Goal: Information Seeking & Learning: Learn about a topic

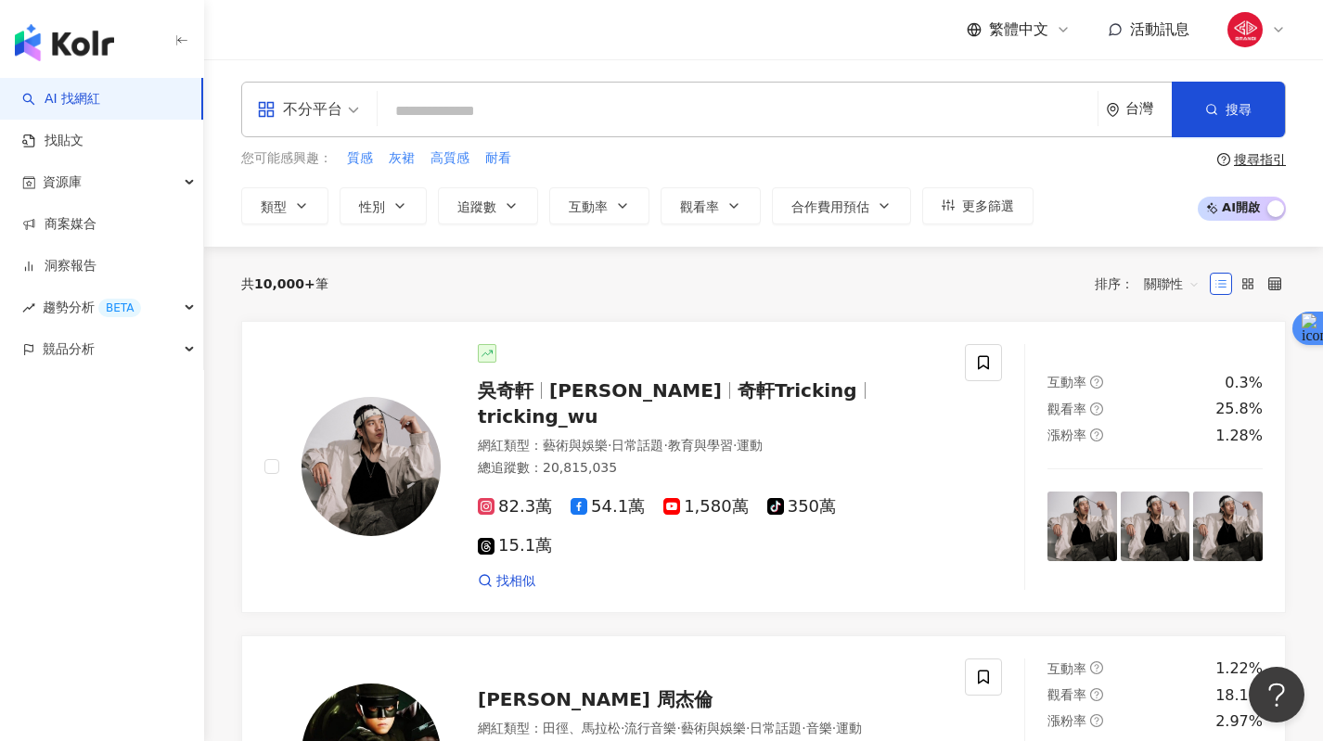
click at [596, 102] on input "search" at bounding box center [737, 111] width 705 height 35
type input "*"
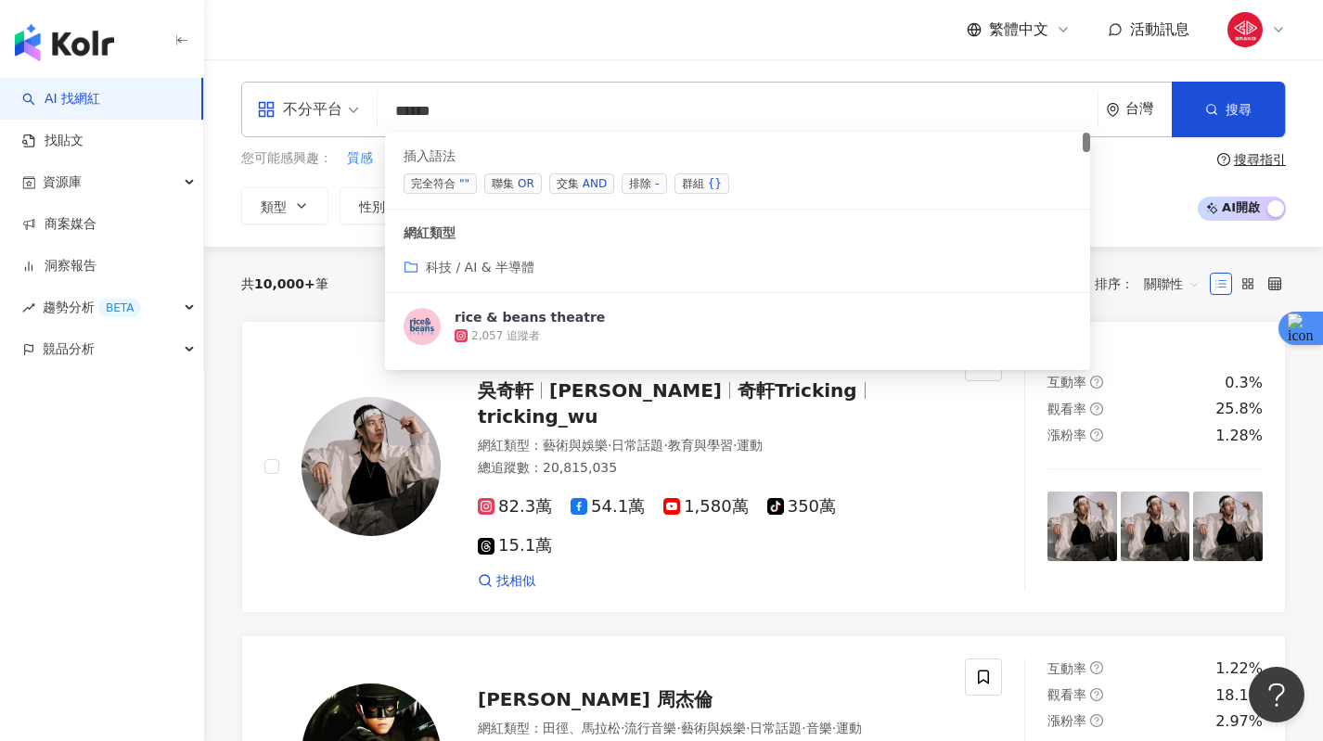
paste input "******"
type input "**********"
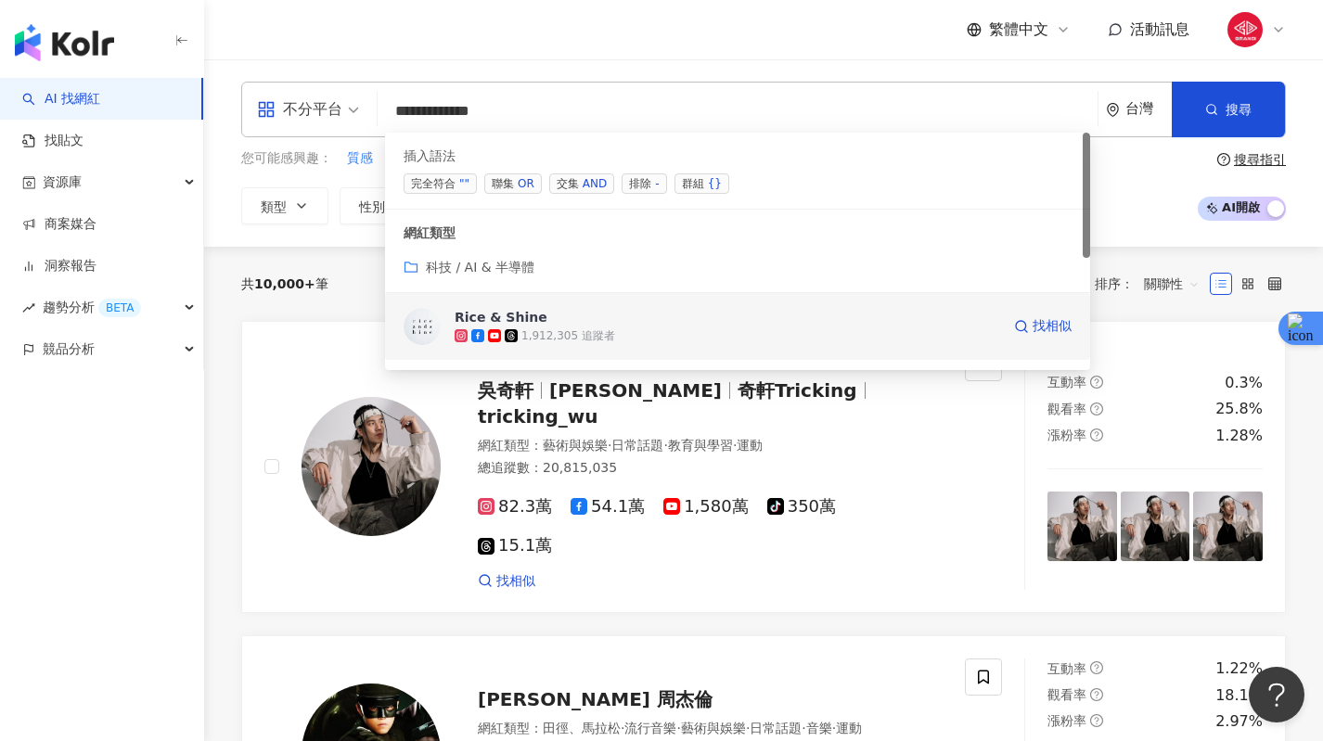
click at [514, 318] on div "Rice & Shine" at bounding box center [501, 317] width 93 height 19
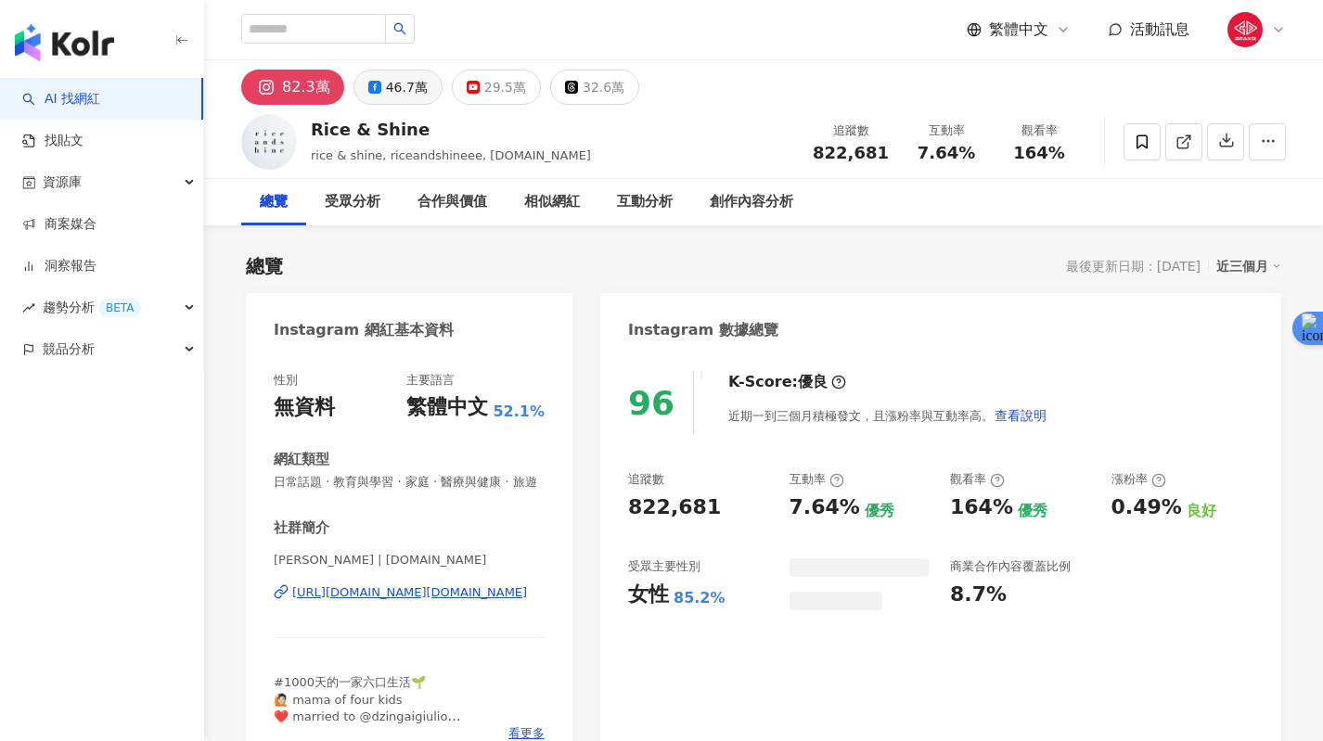
click at [373, 102] on button "46.7萬" at bounding box center [398, 87] width 89 height 35
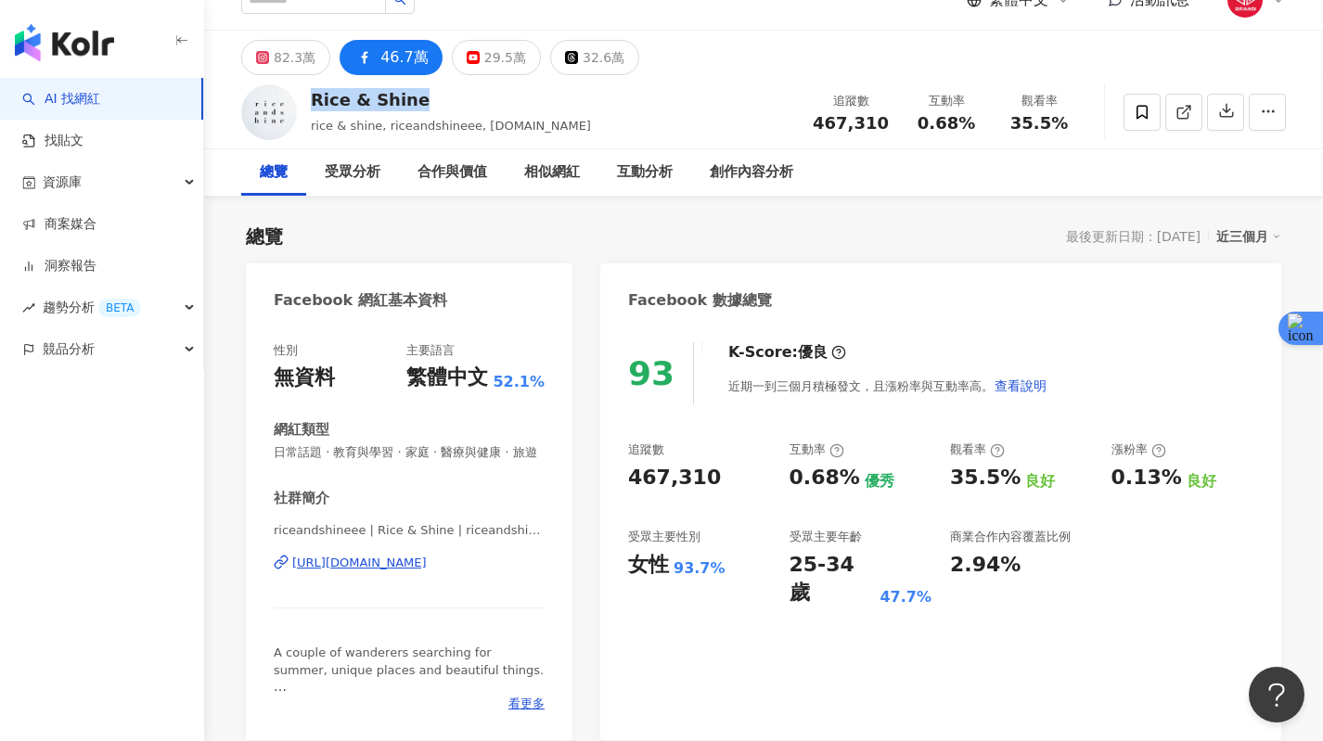
drag, startPoint x: 421, startPoint y: 105, endPoint x: 313, endPoint y: 96, distance: 108.9
click at [313, 96] on div "Rice & Shine" at bounding box center [451, 99] width 280 height 23
copy div "Rice & Shine"
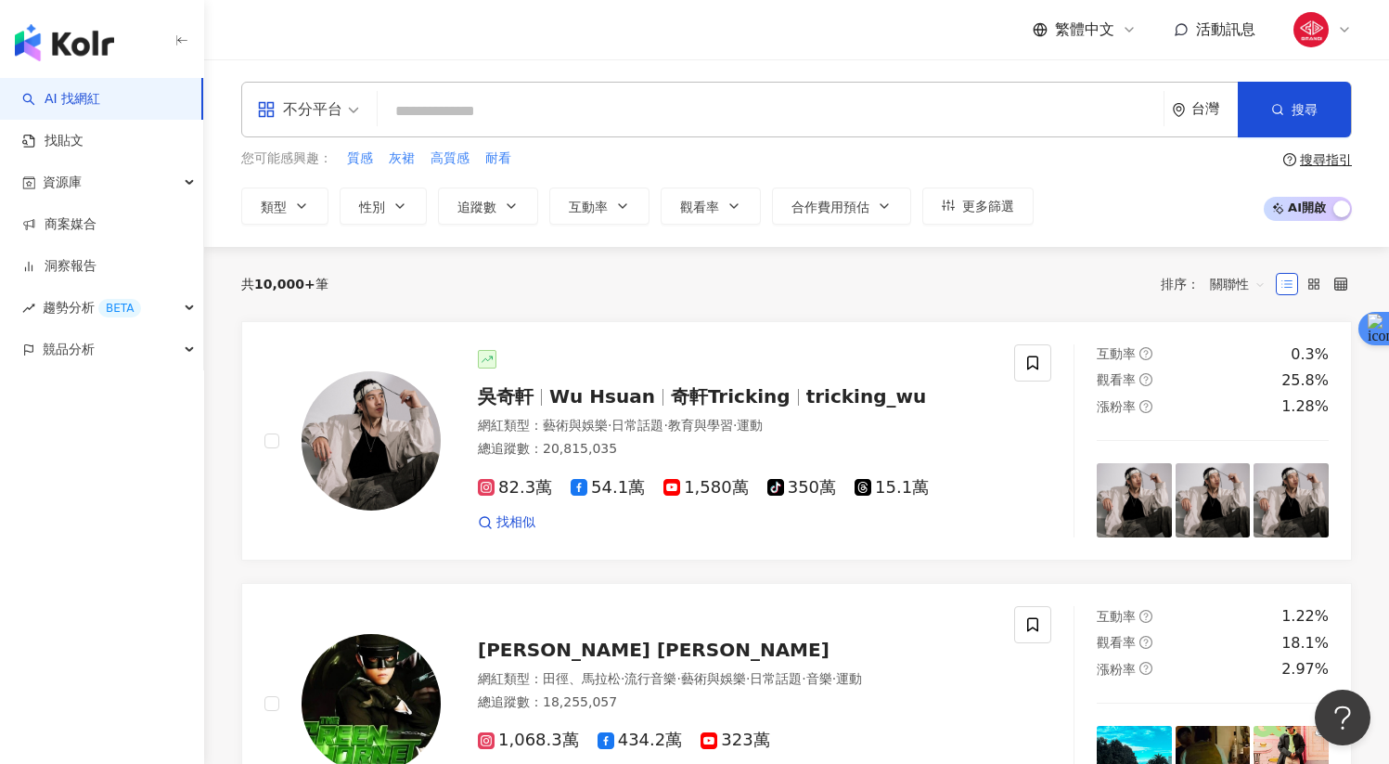
paste input "**********"
type input "**********"
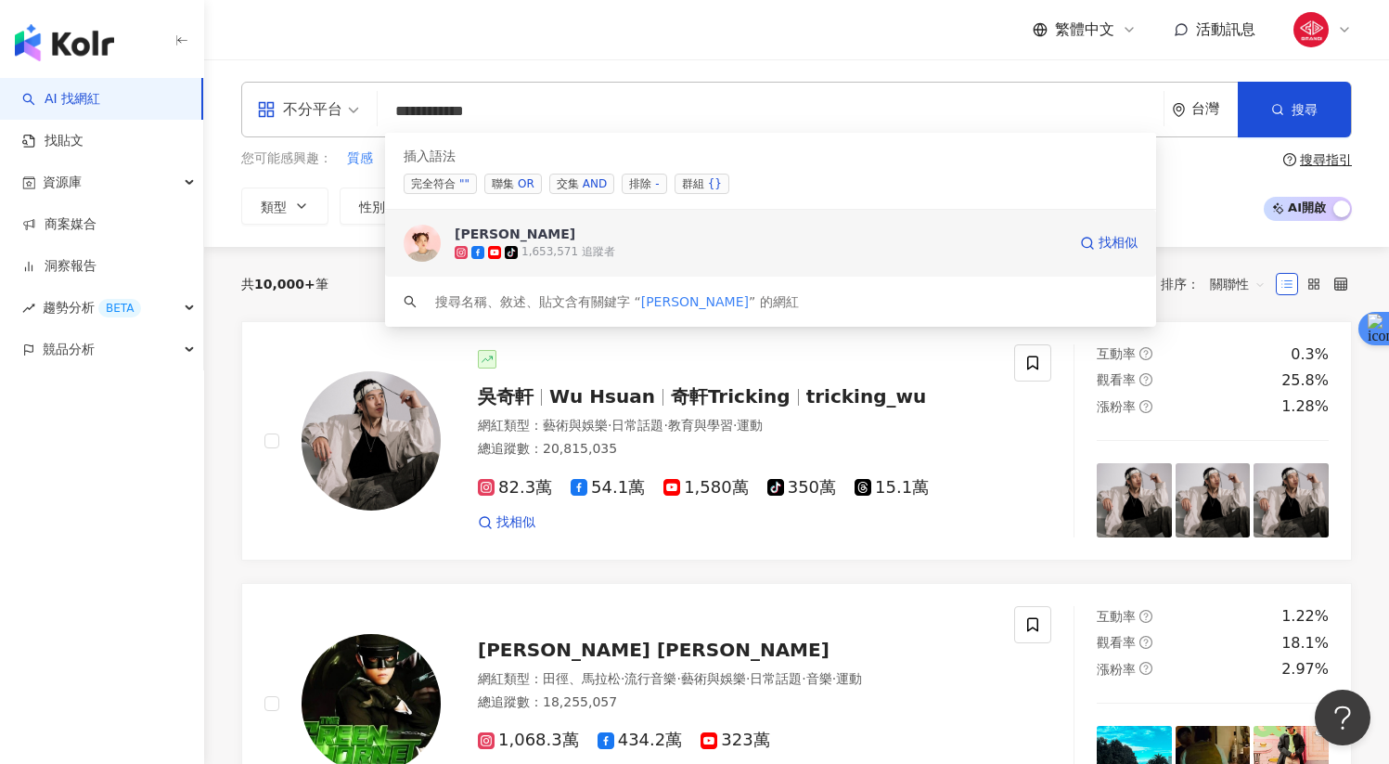
click at [497, 242] on div "[PERSON_NAME]" at bounding box center [515, 234] width 121 height 19
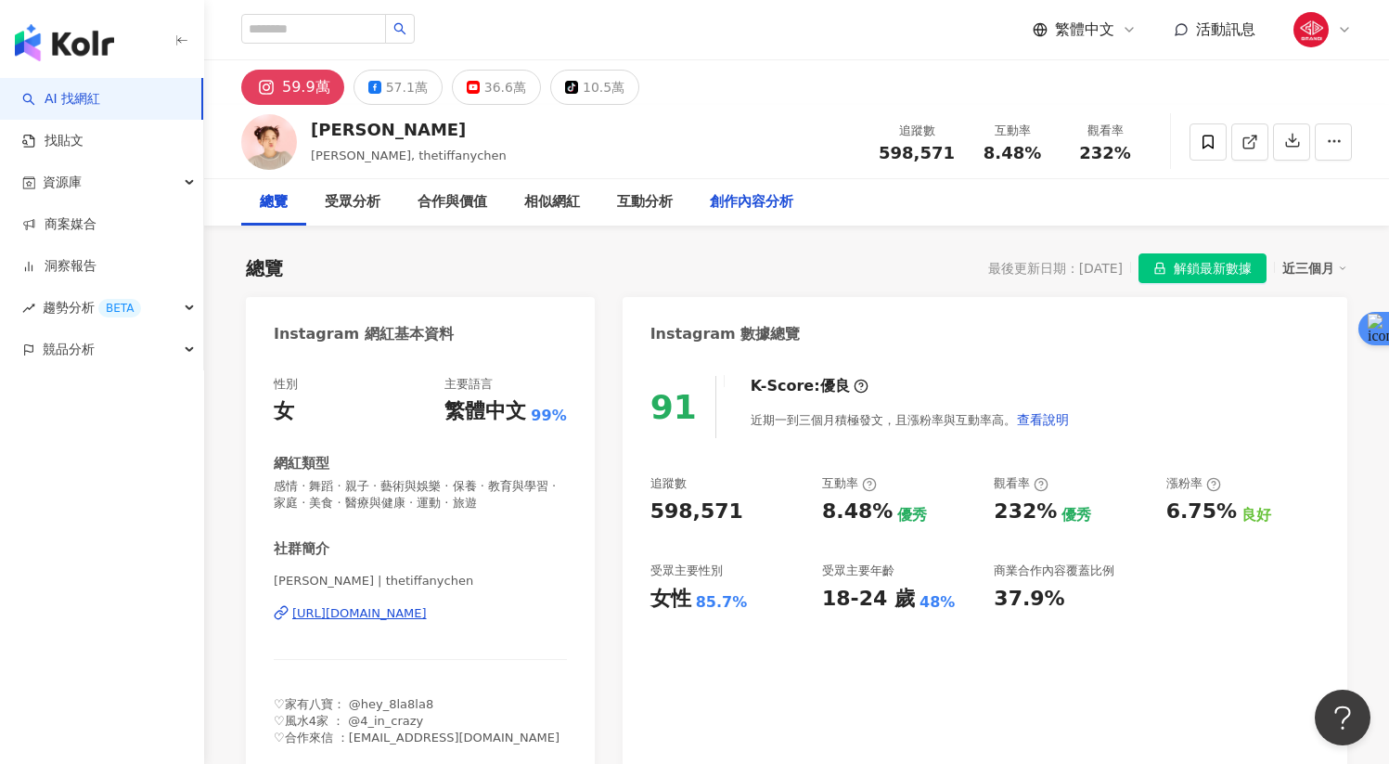
click at [739, 214] on div "創作內容分析" at bounding box center [751, 202] width 121 height 46
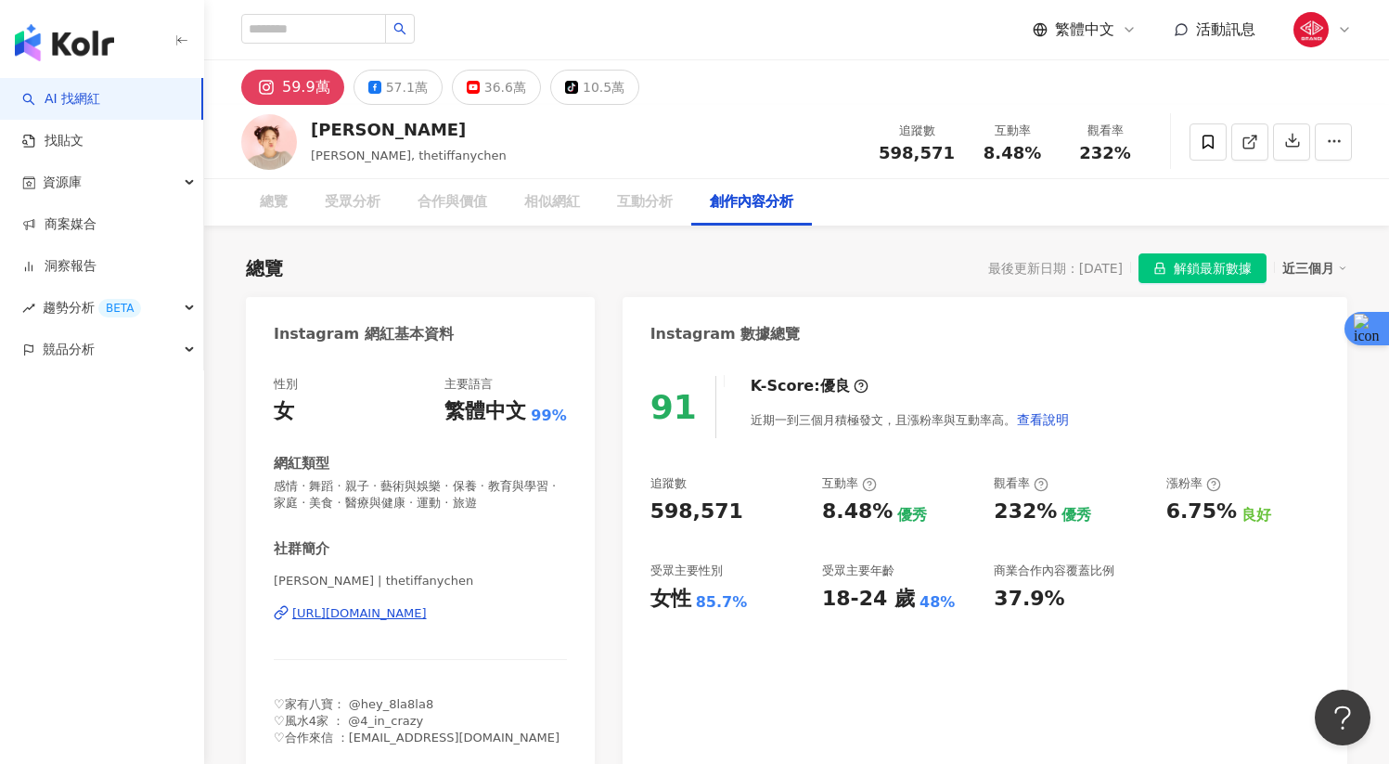
scroll to position [5360, 0]
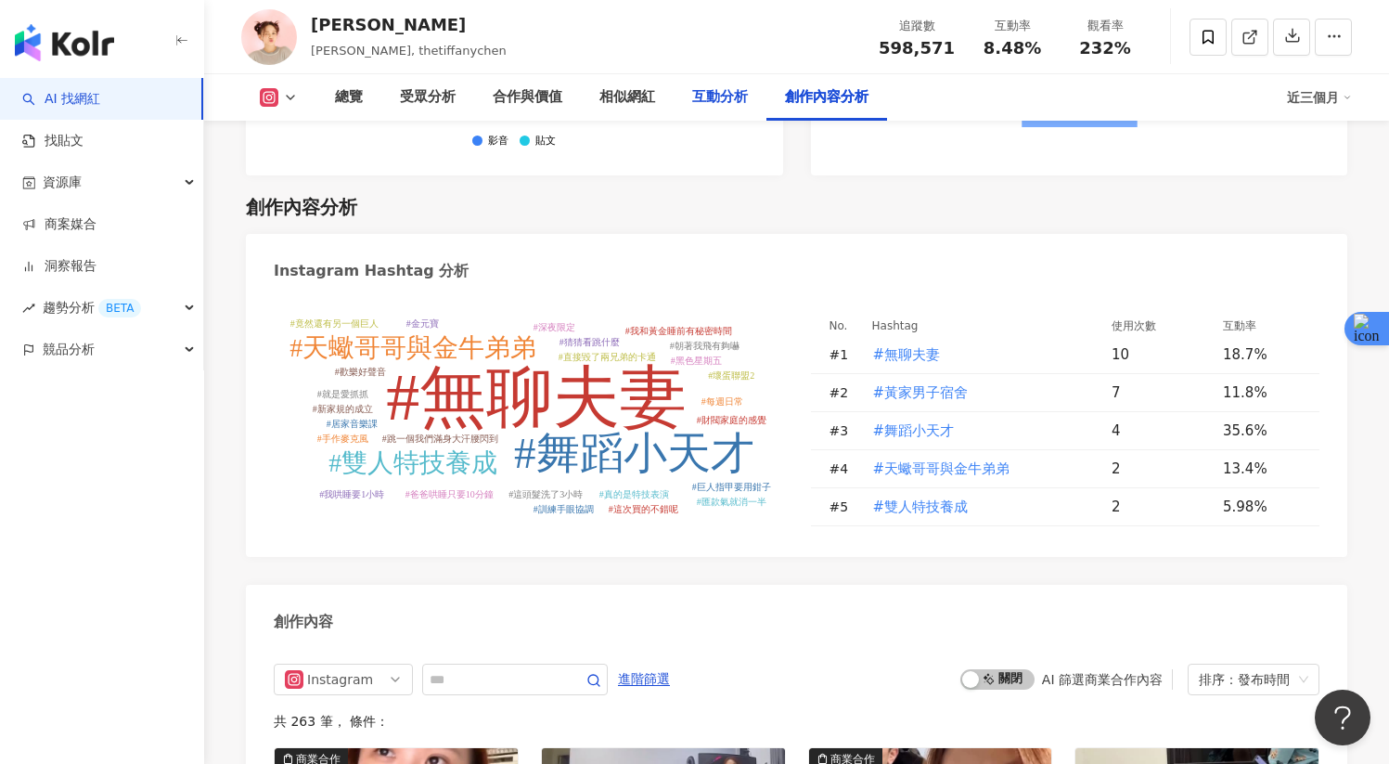
click at [696, 109] on div "互動分析" at bounding box center [720, 97] width 93 height 46
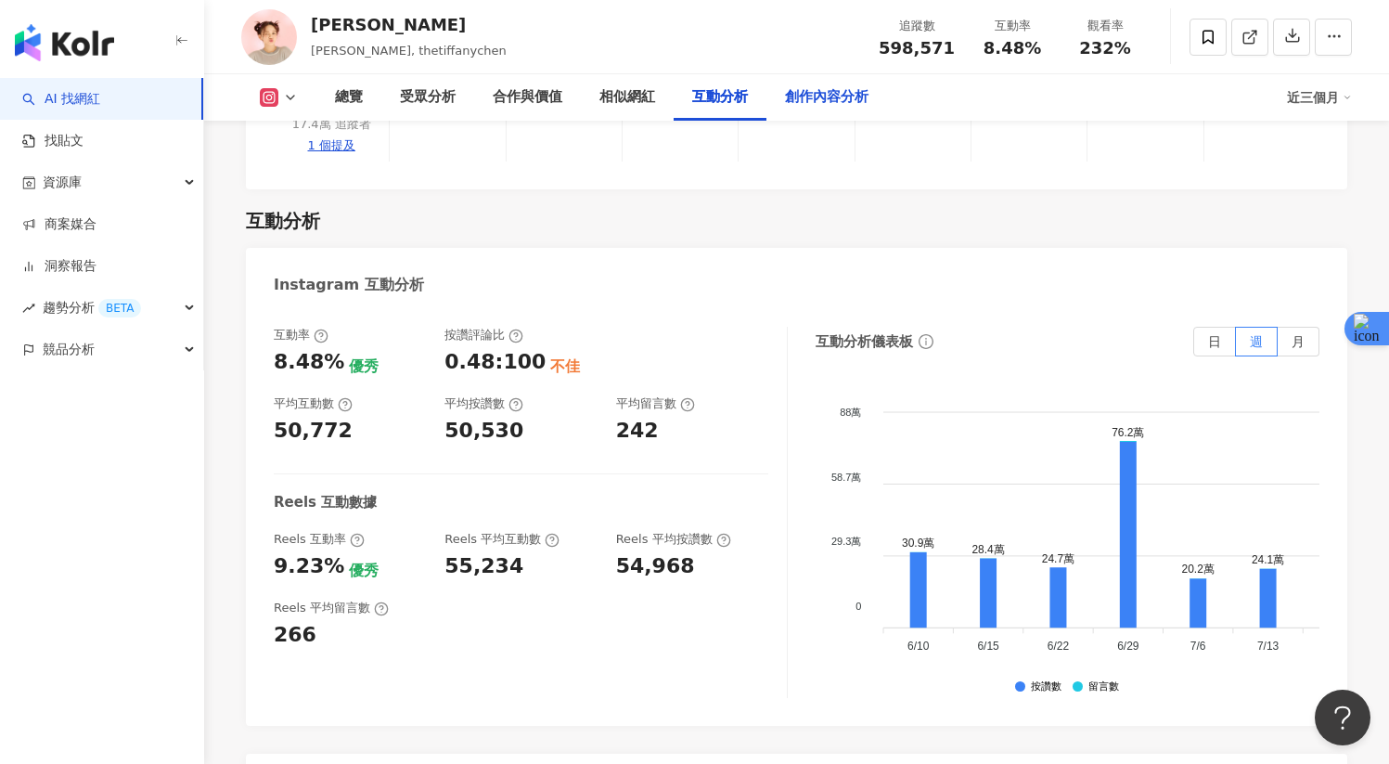
click at [777, 107] on div "創作內容分析" at bounding box center [826, 97] width 121 height 46
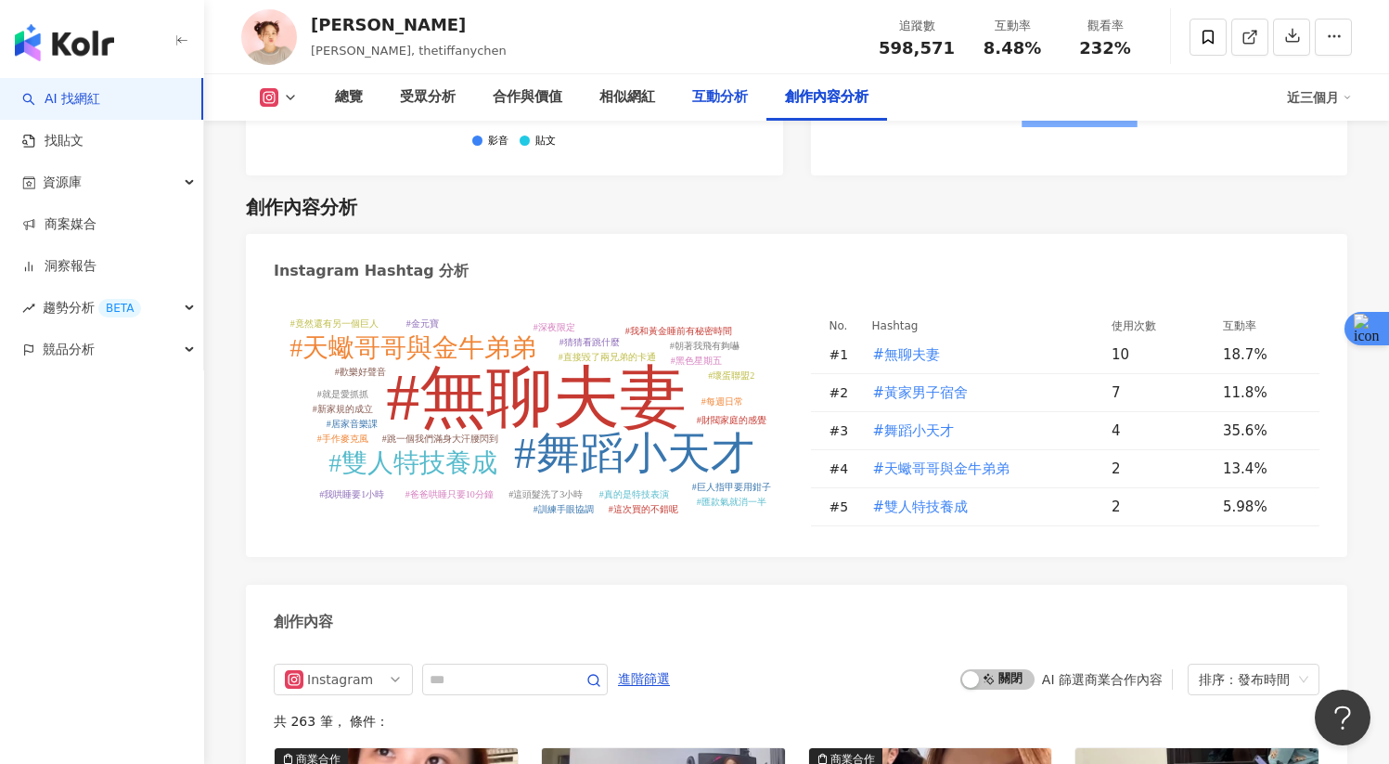
click at [688, 110] on div "互動分析" at bounding box center [720, 97] width 93 height 46
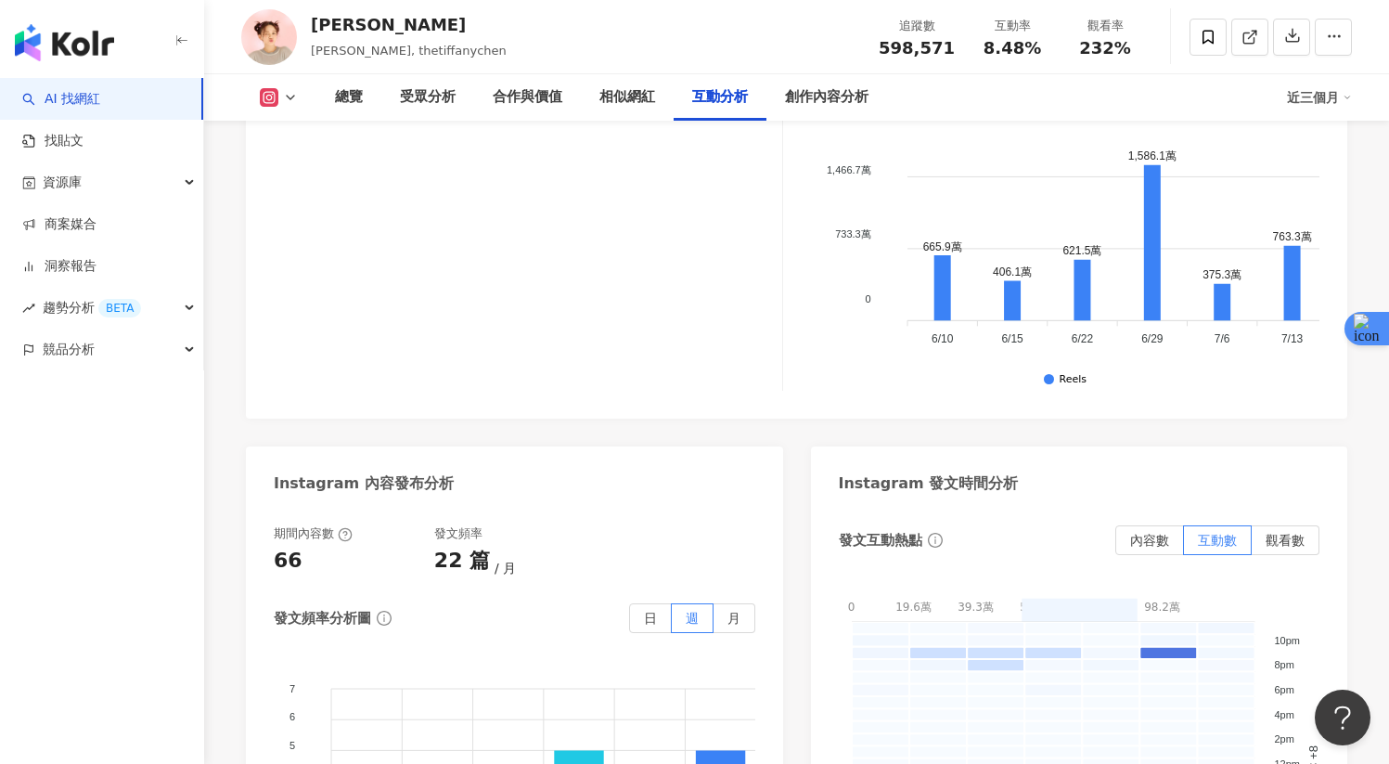
scroll to position [4807, 0]
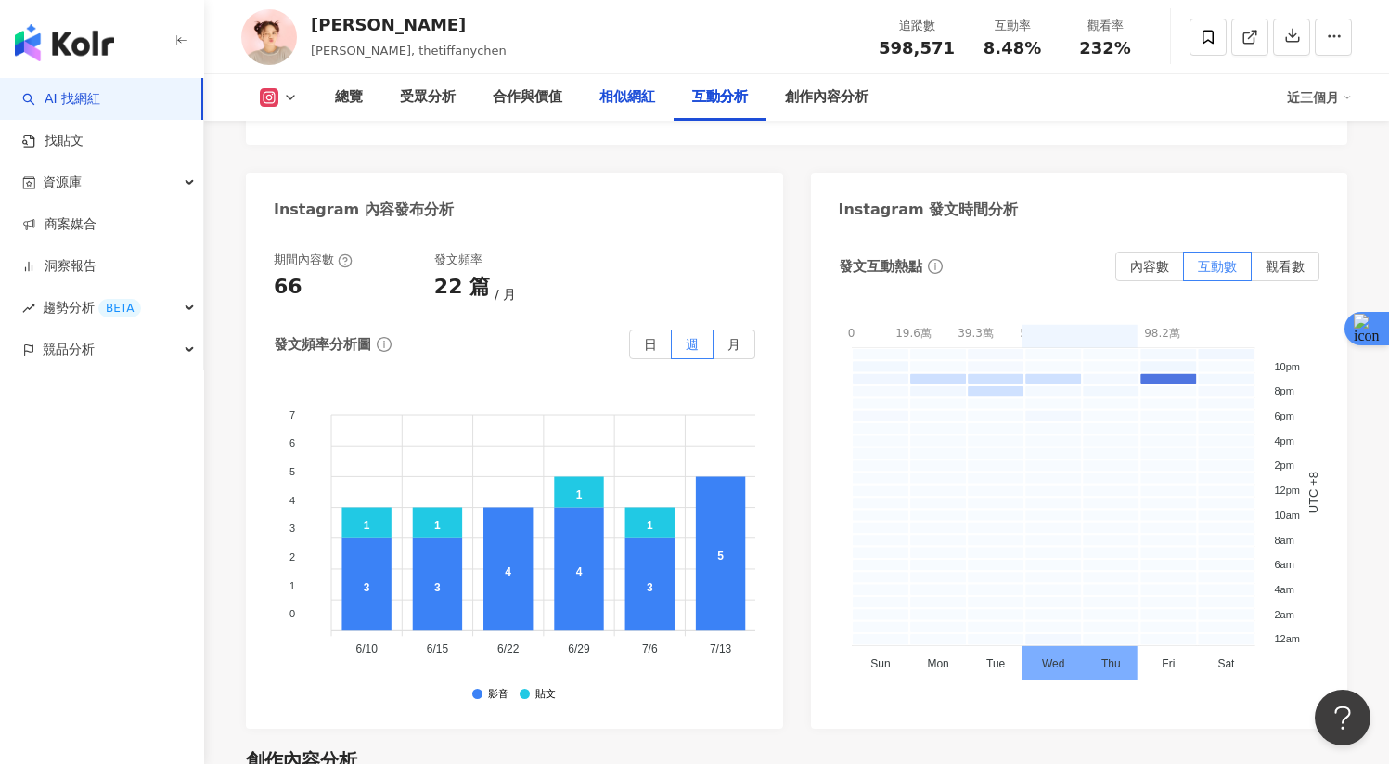
click at [636, 111] on div "相似網紅" at bounding box center [627, 97] width 93 height 46
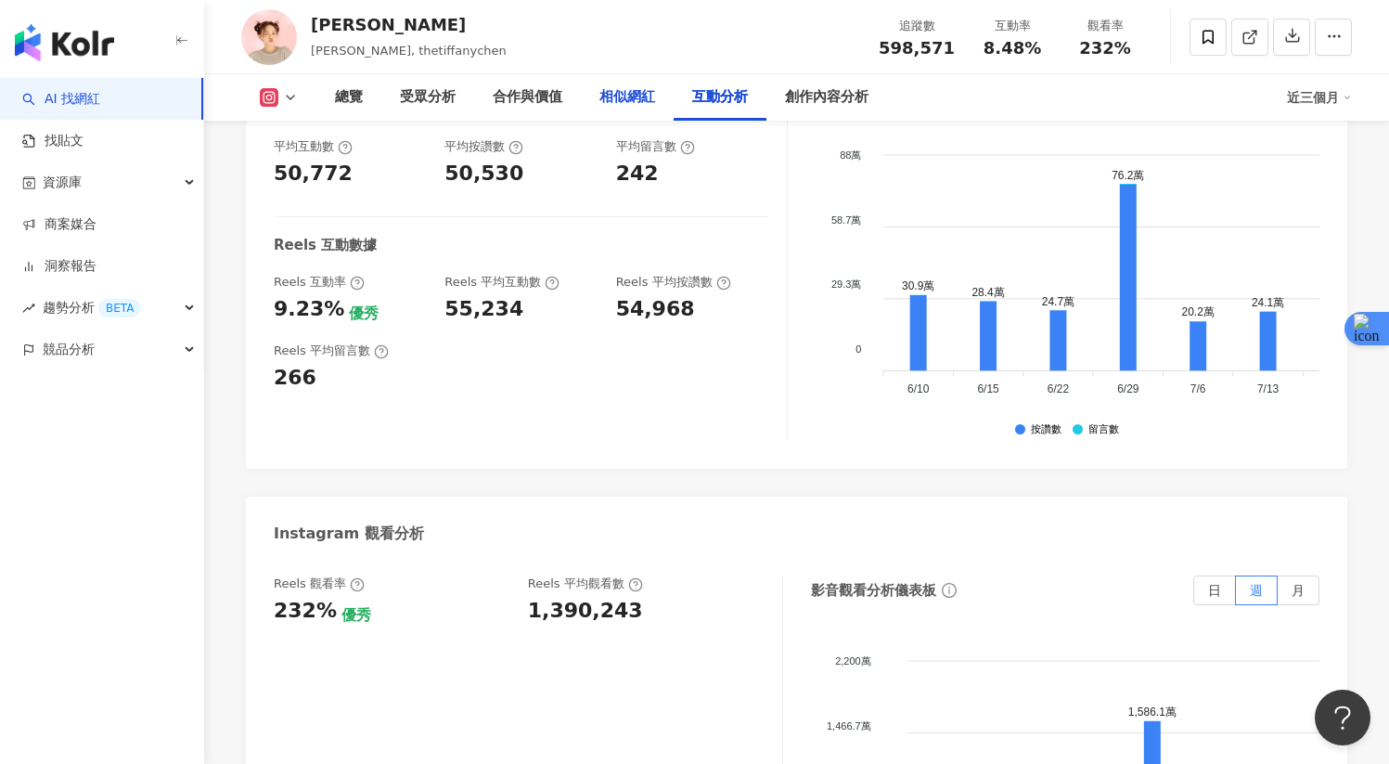
click at [611, 109] on div "相似網紅" at bounding box center [627, 97] width 93 height 46
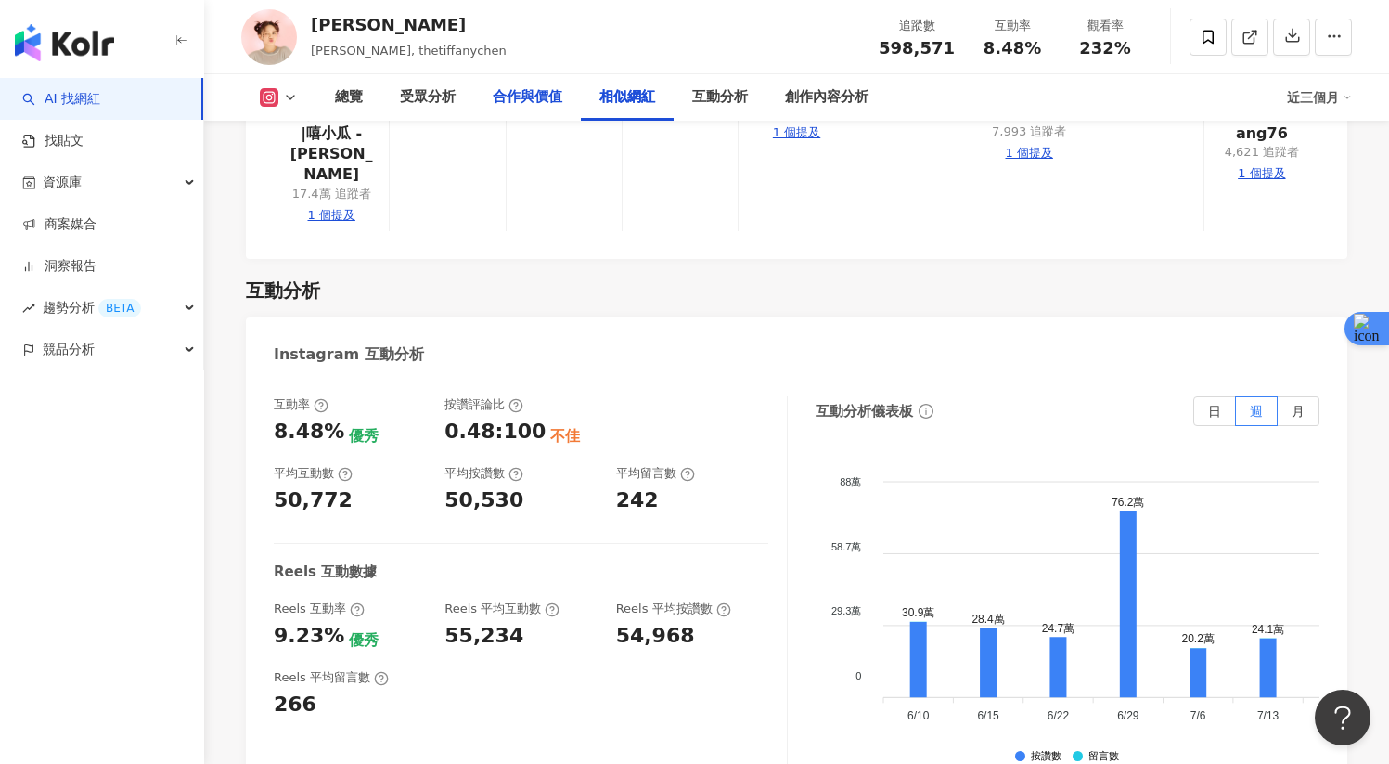
click at [530, 110] on div "合作與價值" at bounding box center [527, 97] width 107 height 46
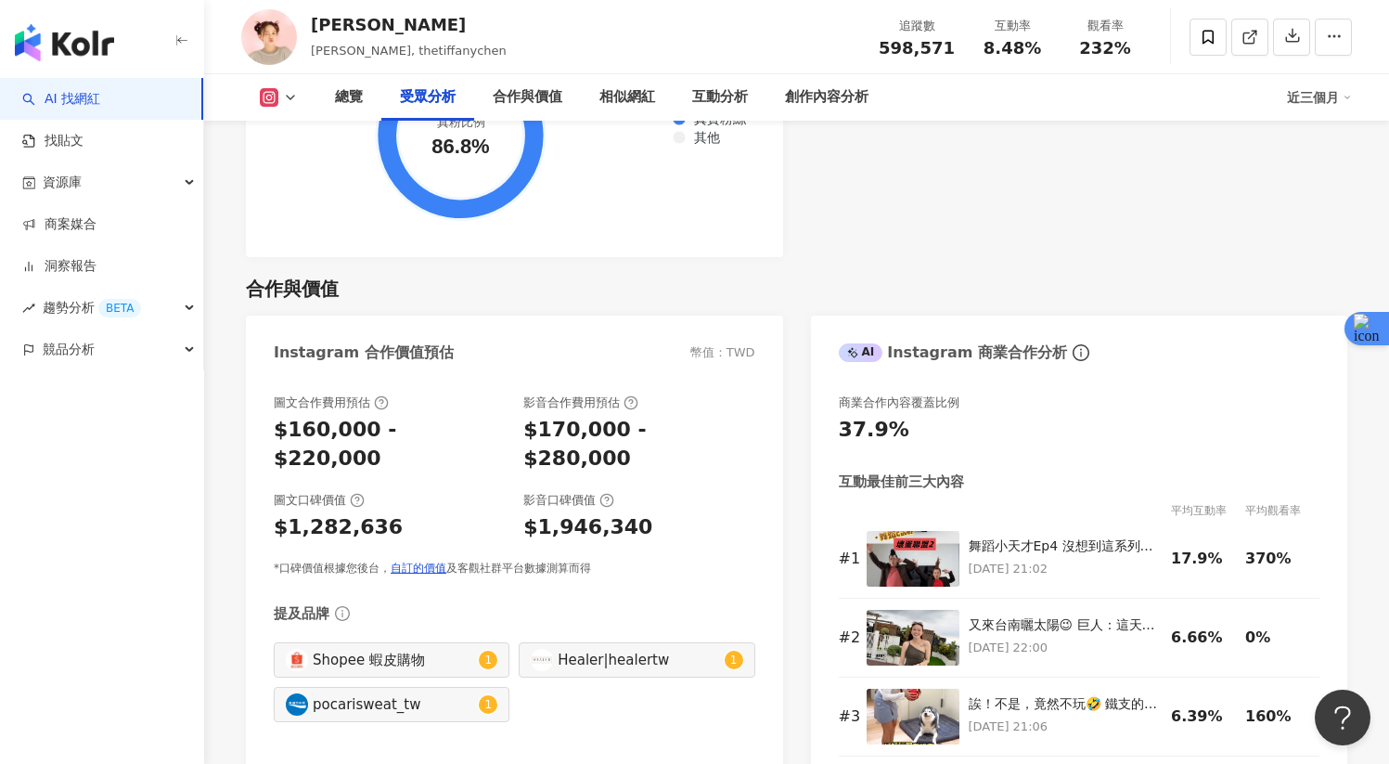
scroll to position [2485, 0]
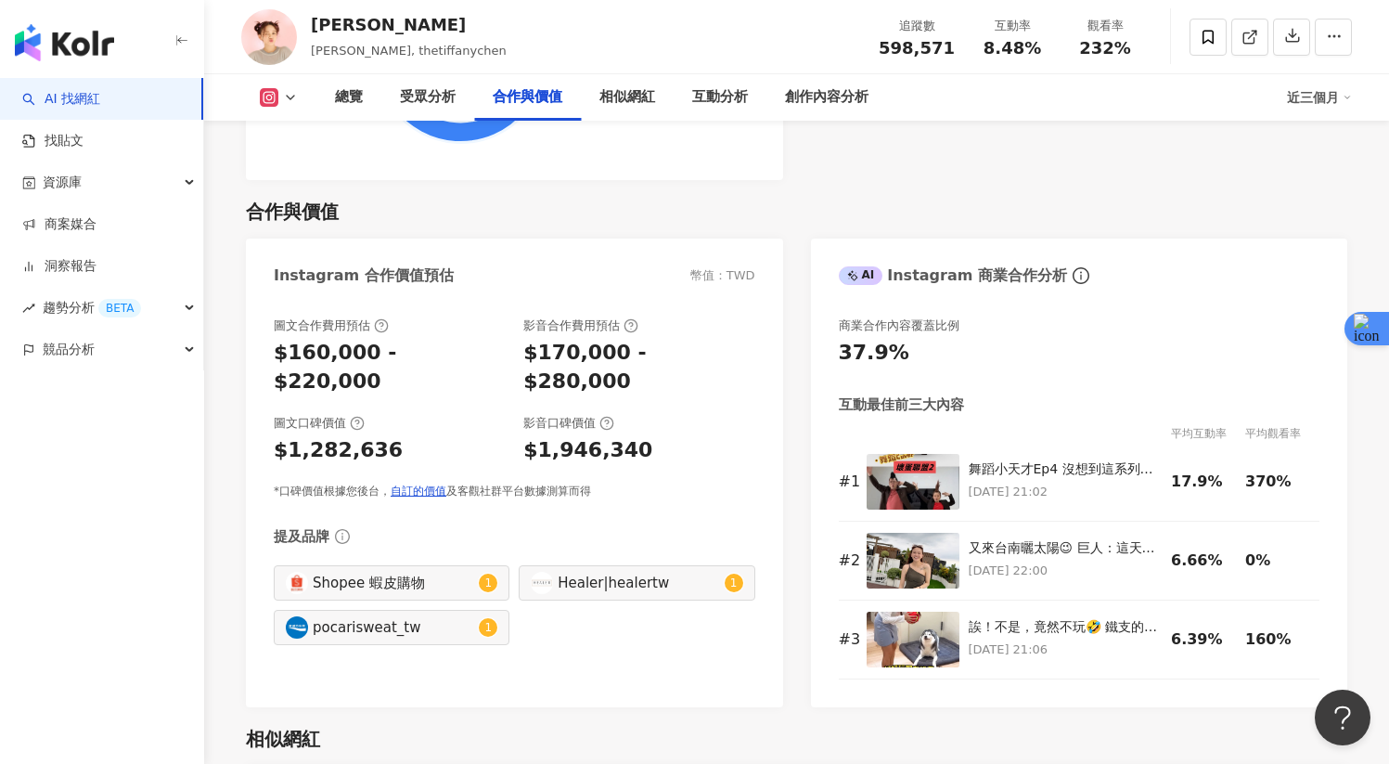
click at [1313, 65] on div "陳彥婷 tiffany 陳彥婷, tiffany, thetiffanychen 追蹤數 598,571 互動率 8.48% 觀看率 232%" at bounding box center [796, 36] width 1185 height 73
click at [1313, 101] on div "近三個月" at bounding box center [1319, 98] width 65 height 30
click at [1322, 177] on link "近六個月" at bounding box center [1328, 176] width 52 height 20
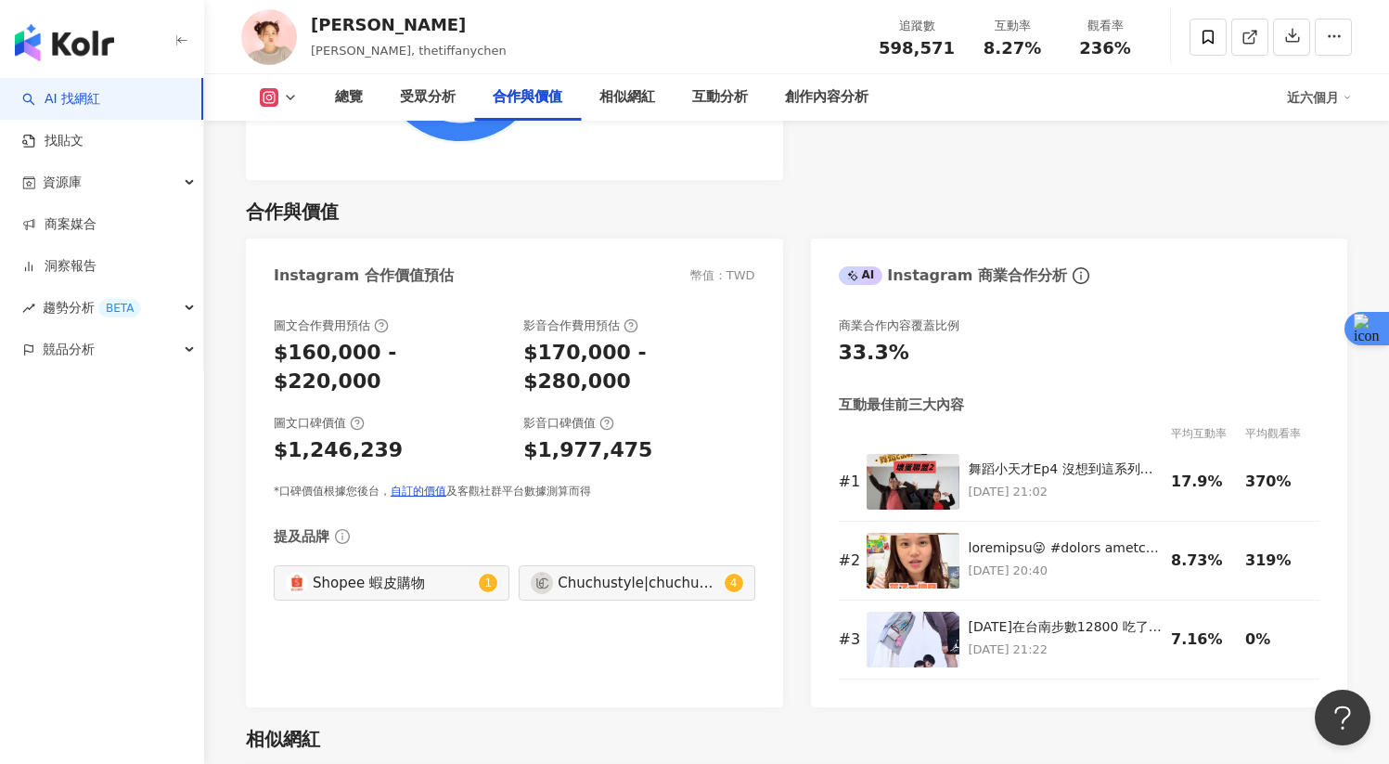
click at [1305, 101] on div "近六個月" at bounding box center [1319, 98] width 65 height 30
click at [1321, 146] on link "近三個月" at bounding box center [1328, 139] width 52 height 20
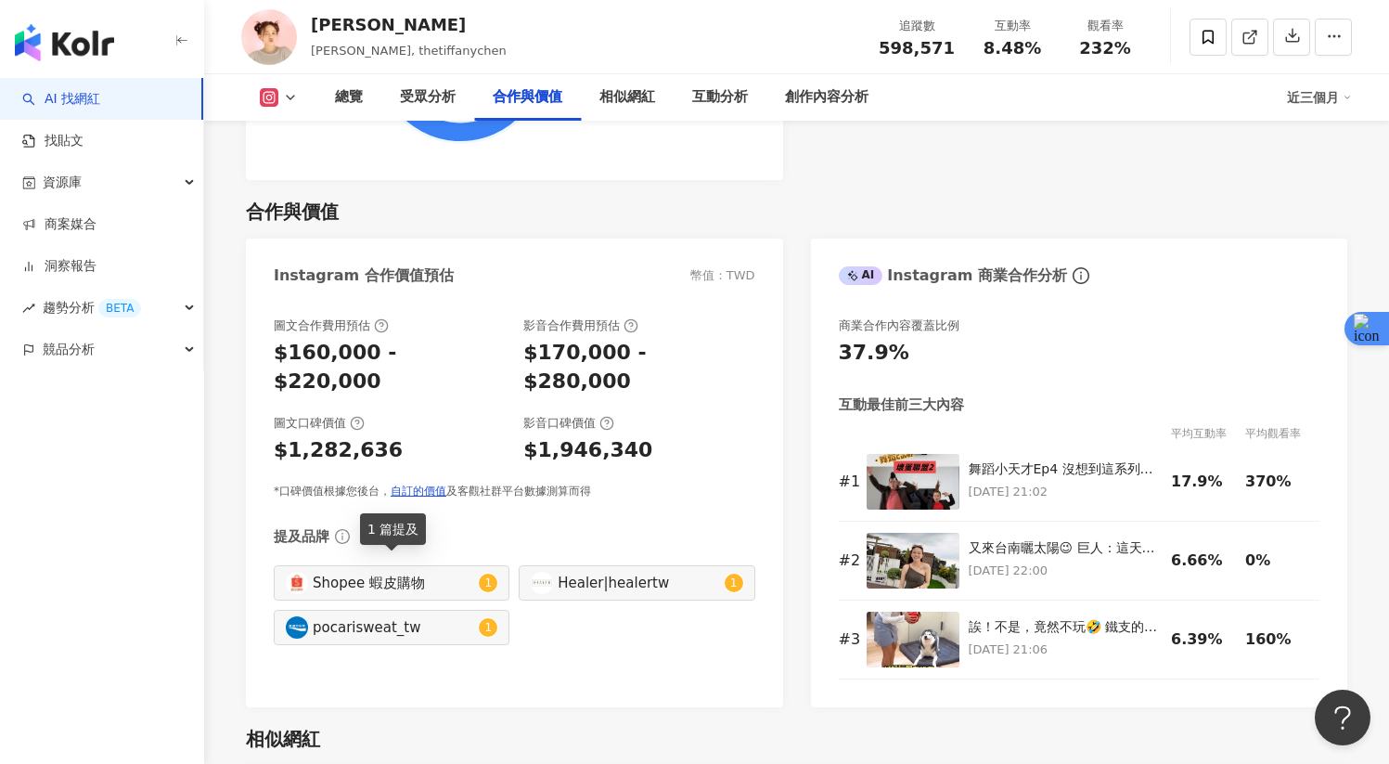
click at [353, 617] on div "pocarisweat_tw" at bounding box center [393, 627] width 161 height 20
type input "**********"
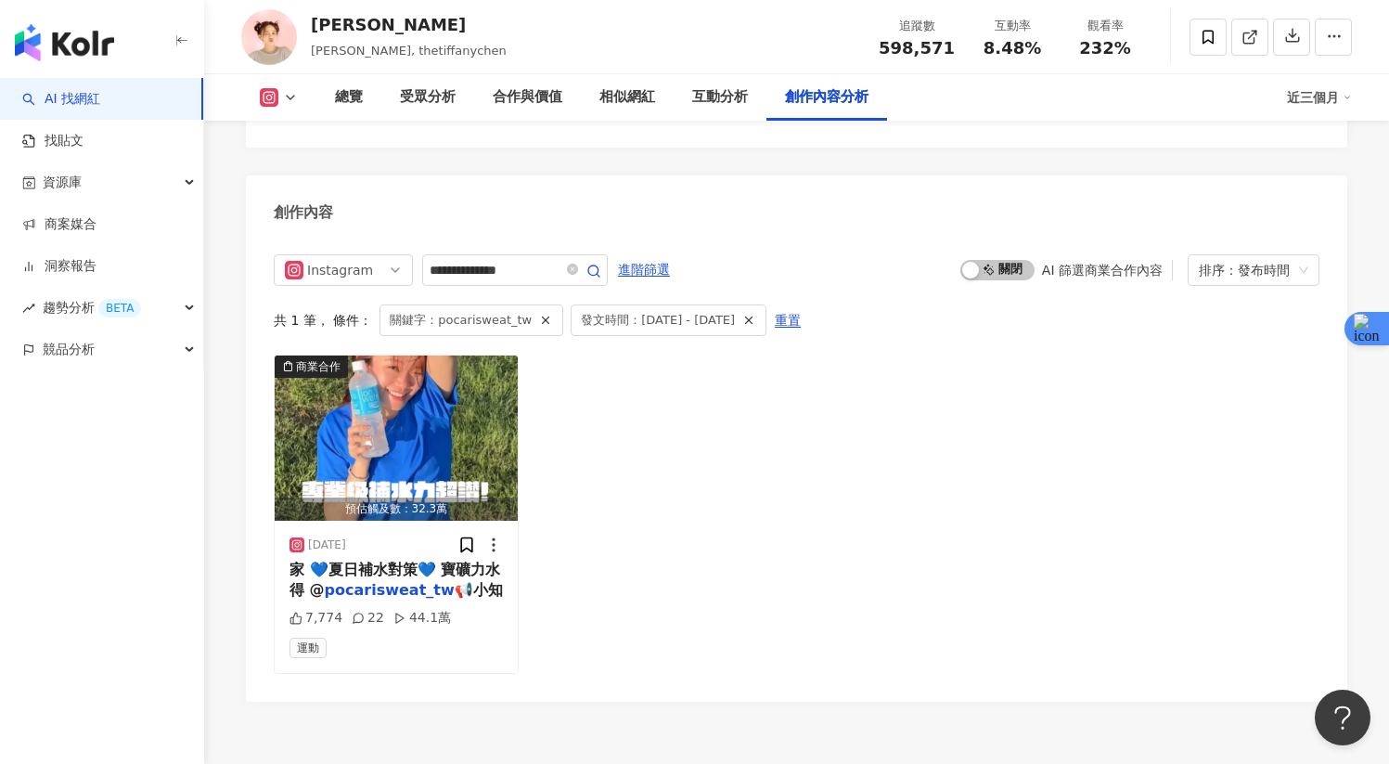
scroll to position [2485, 0]
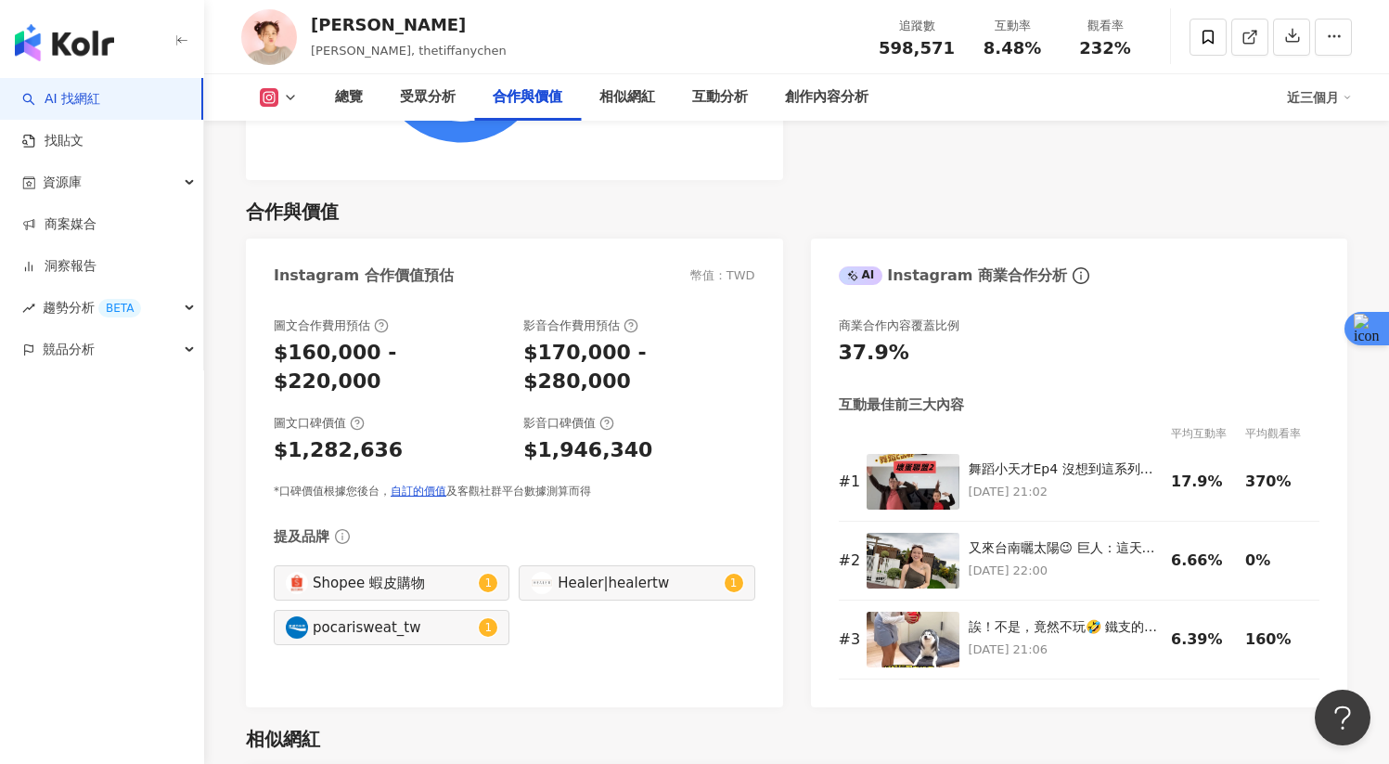
click at [581, 572] on div "Healer|healertw" at bounding box center [638, 582] width 161 height 20
type input "********"
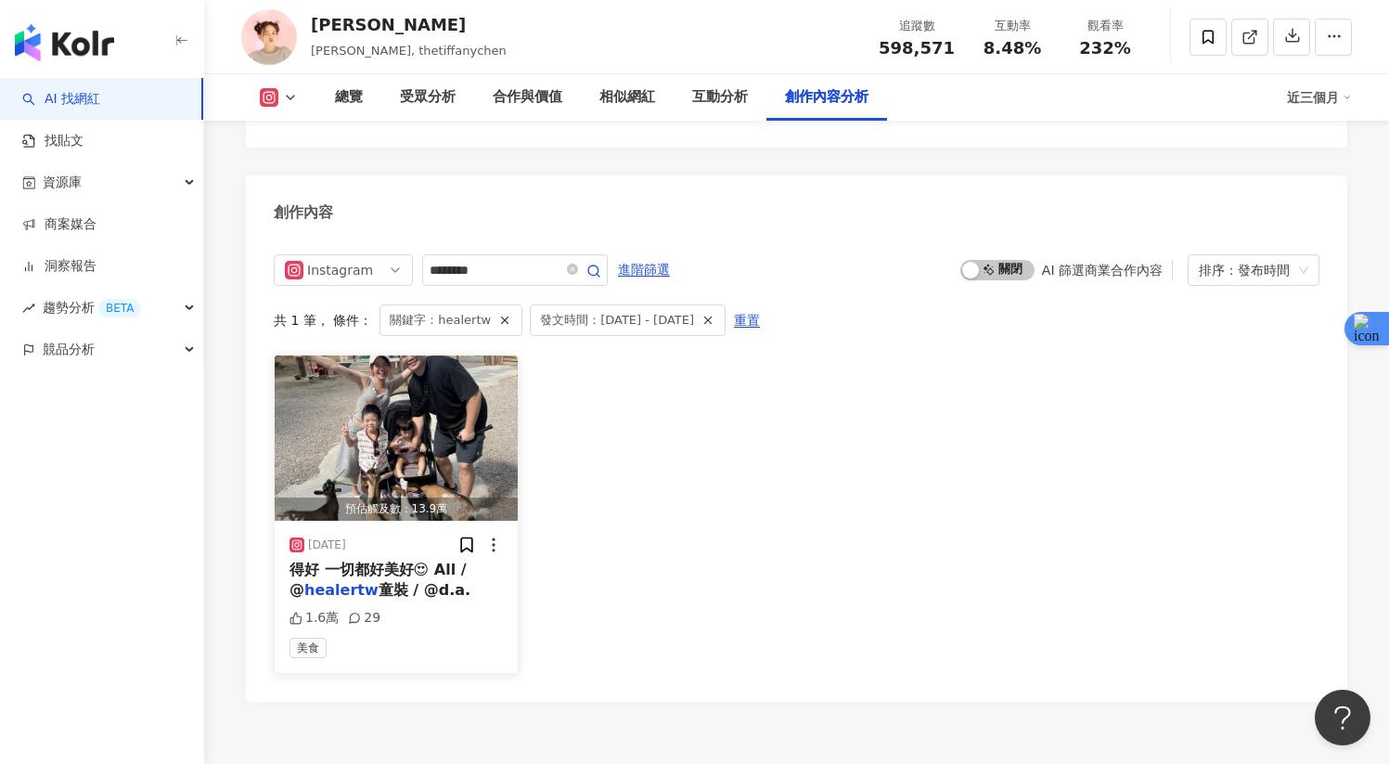
click at [455, 560] on span "得好 一切都好美好😍 All / @" at bounding box center [377, 579] width 177 height 38
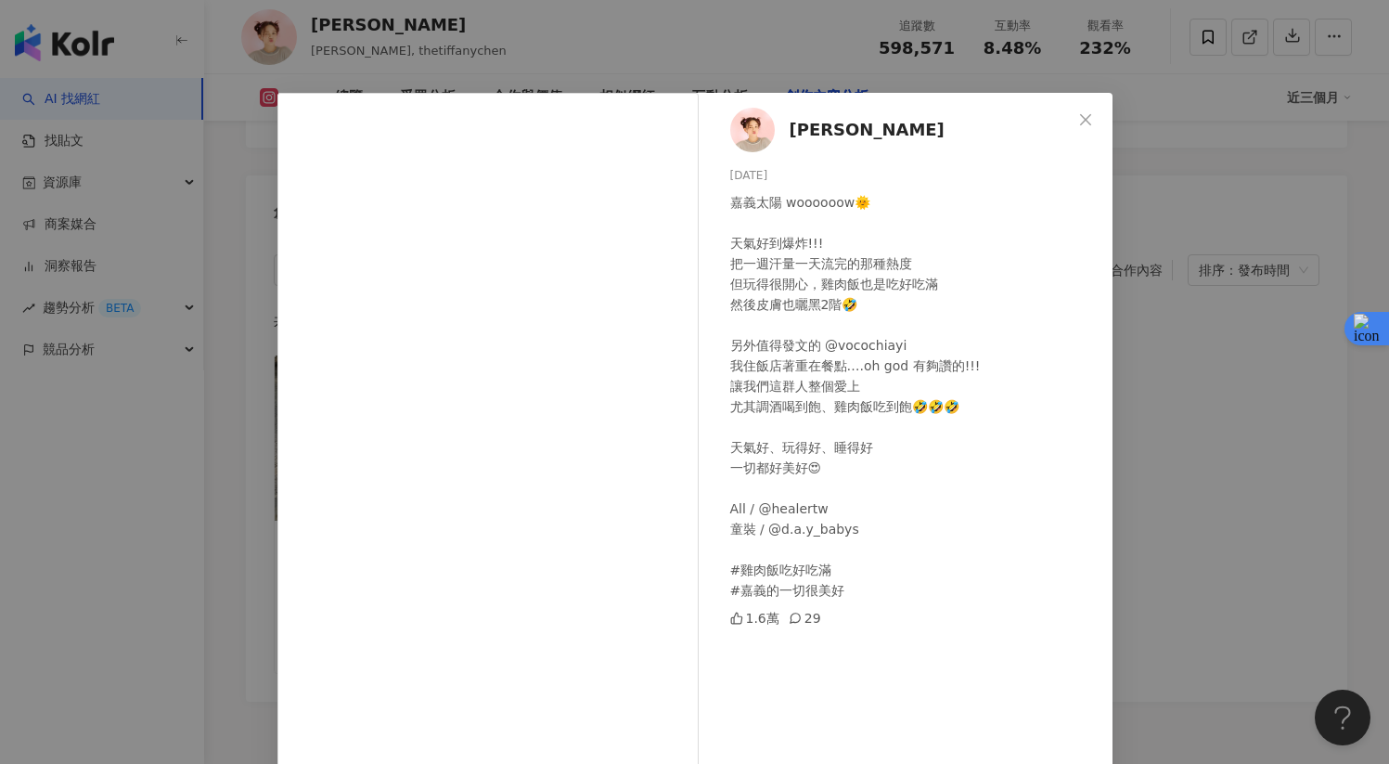
click at [207, 535] on div "陳彥婷 tiffany 2025/6/10 嘉義太陽 woooooow🌞 天氣好到爆炸!!! 把一週汗量一天流完的那種熱度 但玩得很開心，雞肉飯也是吃好吃滿 …" at bounding box center [694, 382] width 1389 height 764
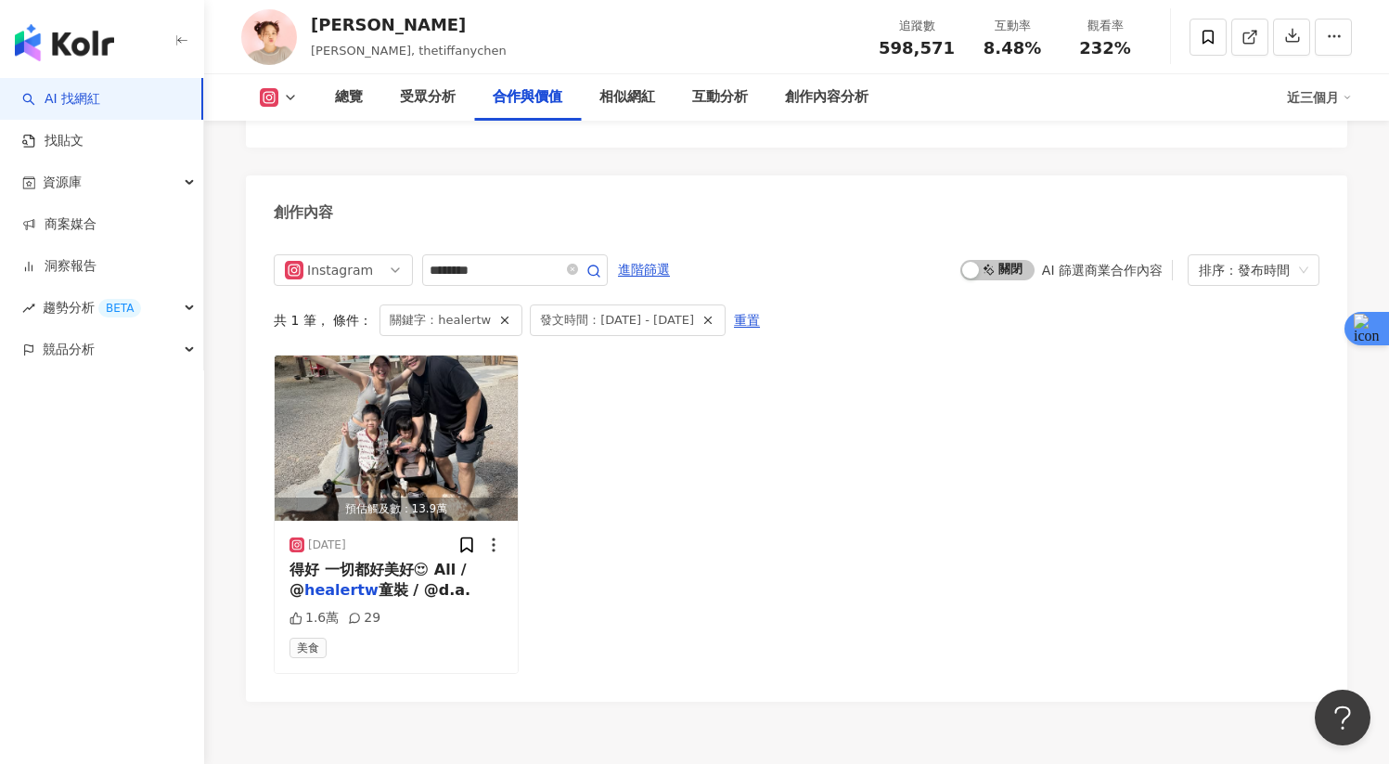
scroll to position [2485, 0]
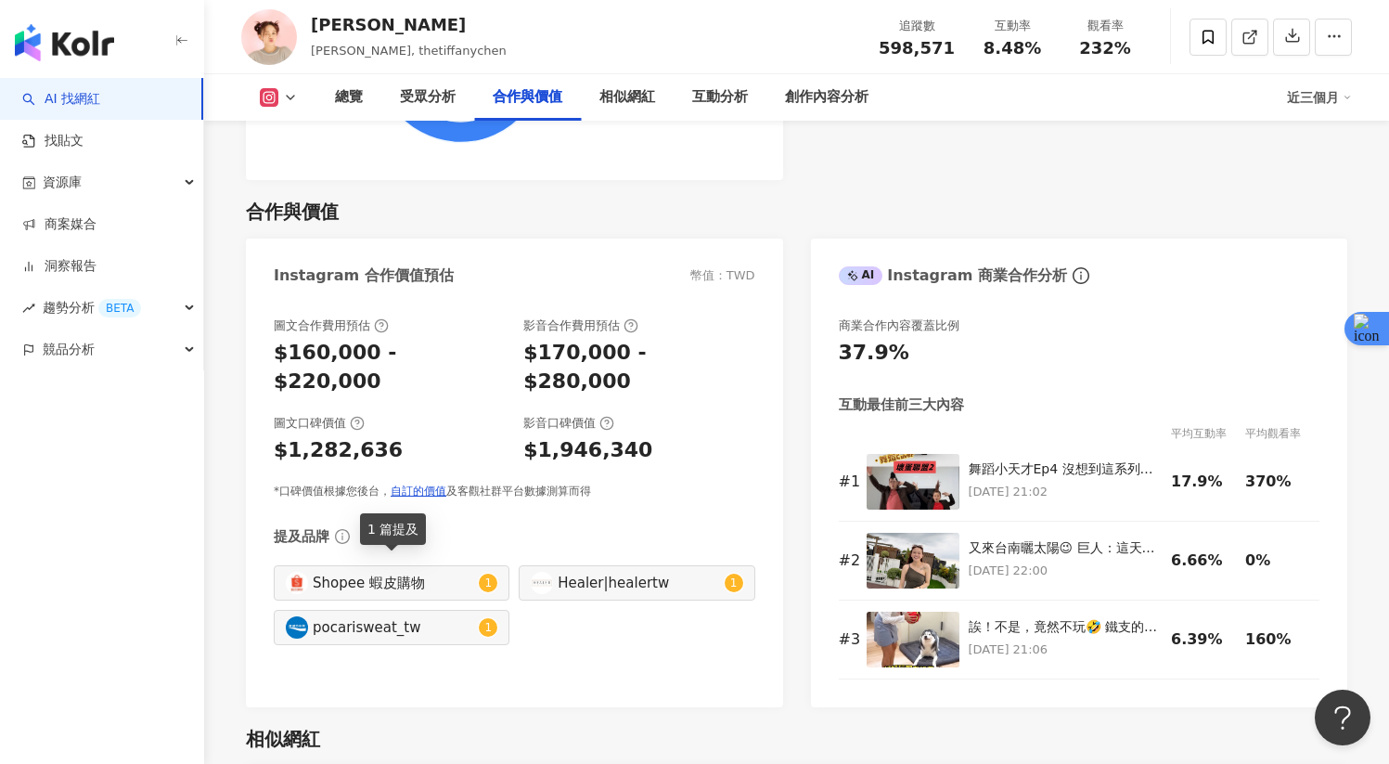
click at [392, 522] on div "1 篇提及" at bounding box center [393, 529] width 66 height 32
click at [436, 572] on div "Shopee 蝦皮購物" at bounding box center [393, 582] width 161 height 20
type input "*********"
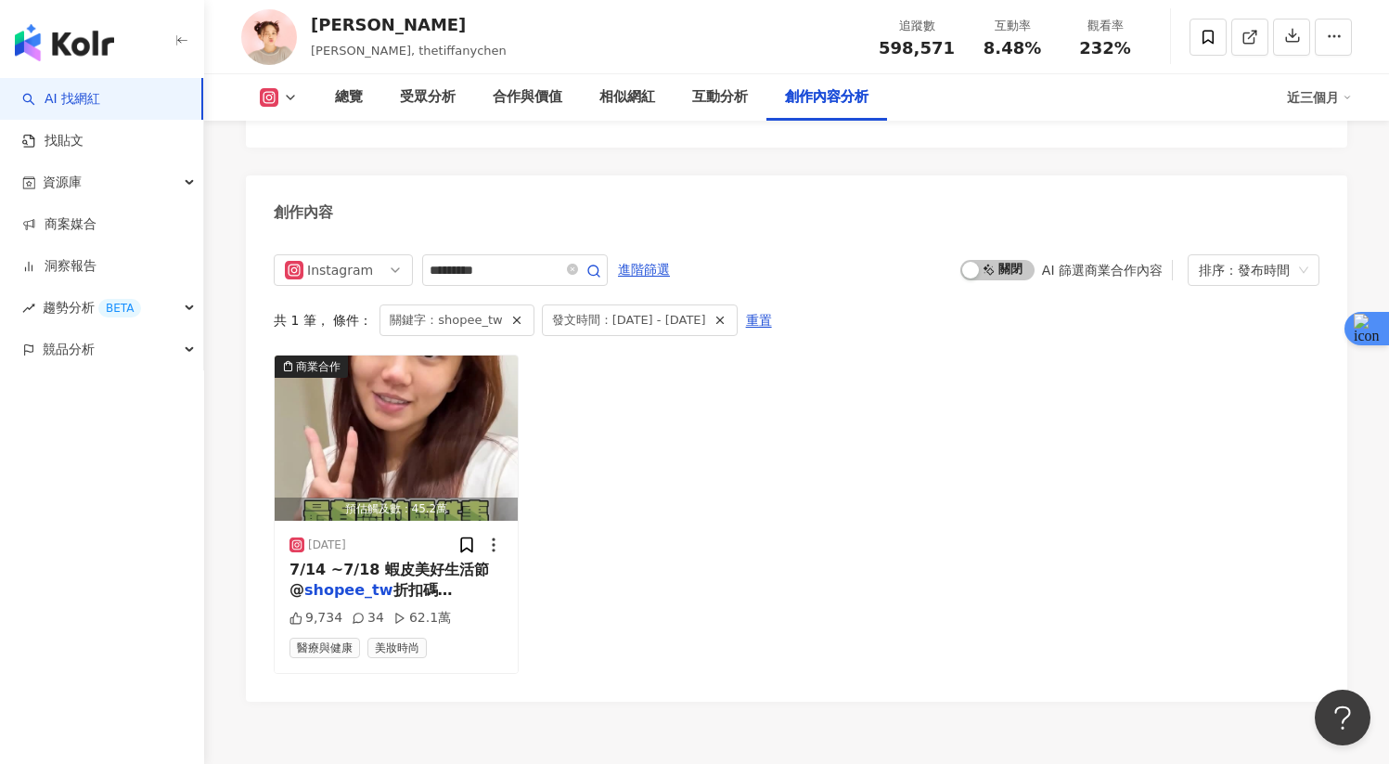
scroll to position [2485, 0]
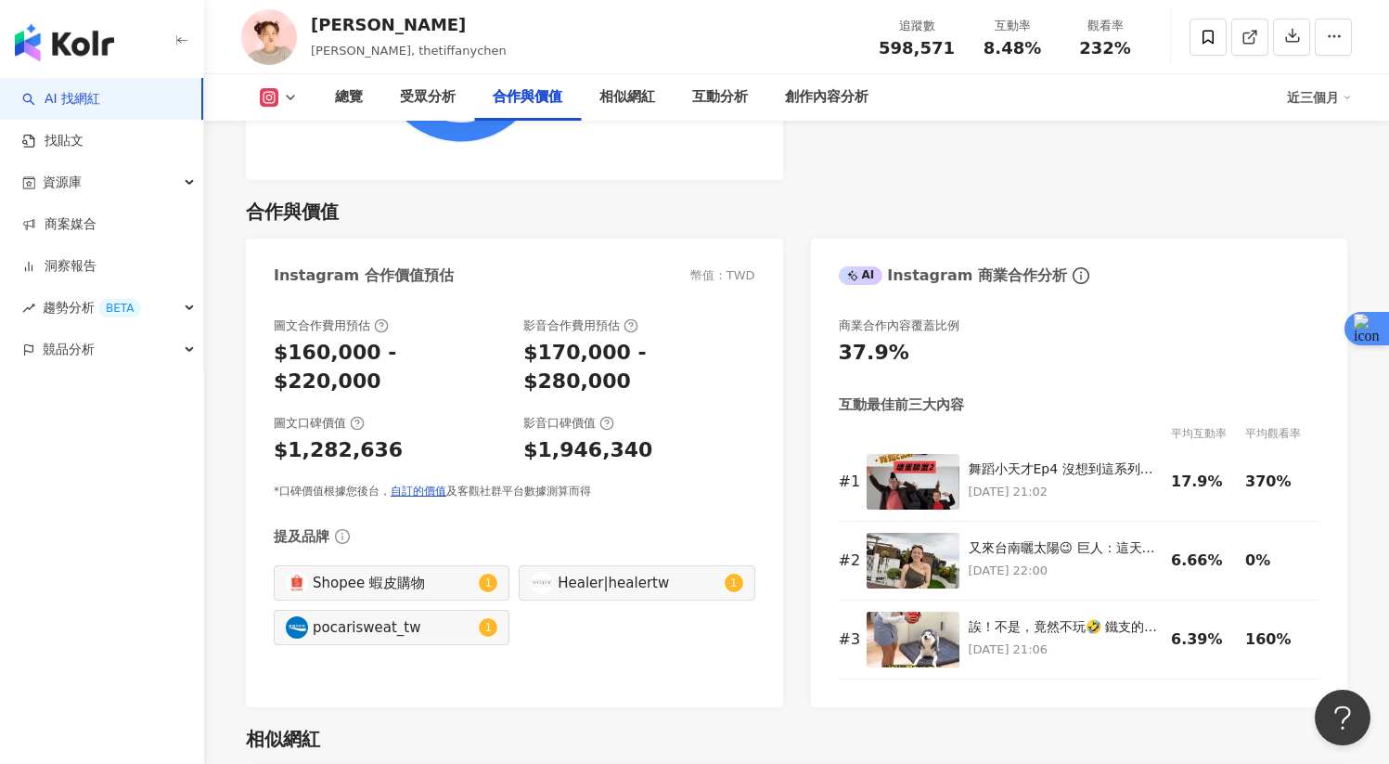
click at [263, 100] on icon at bounding box center [269, 97] width 19 height 19
click at [301, 167] on button "Facebook" at bounding box center [307, 175] width 111 height 26
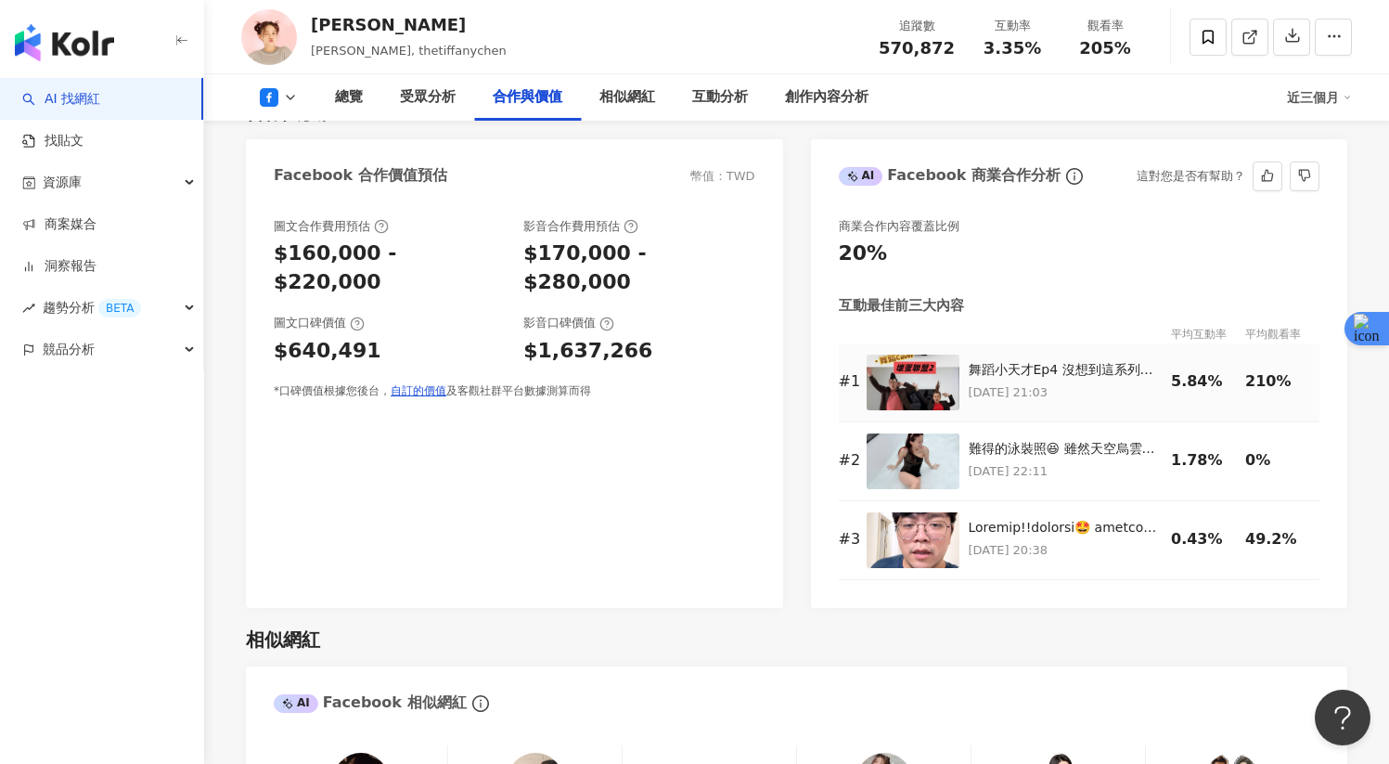
scroll to position [2141, 0]
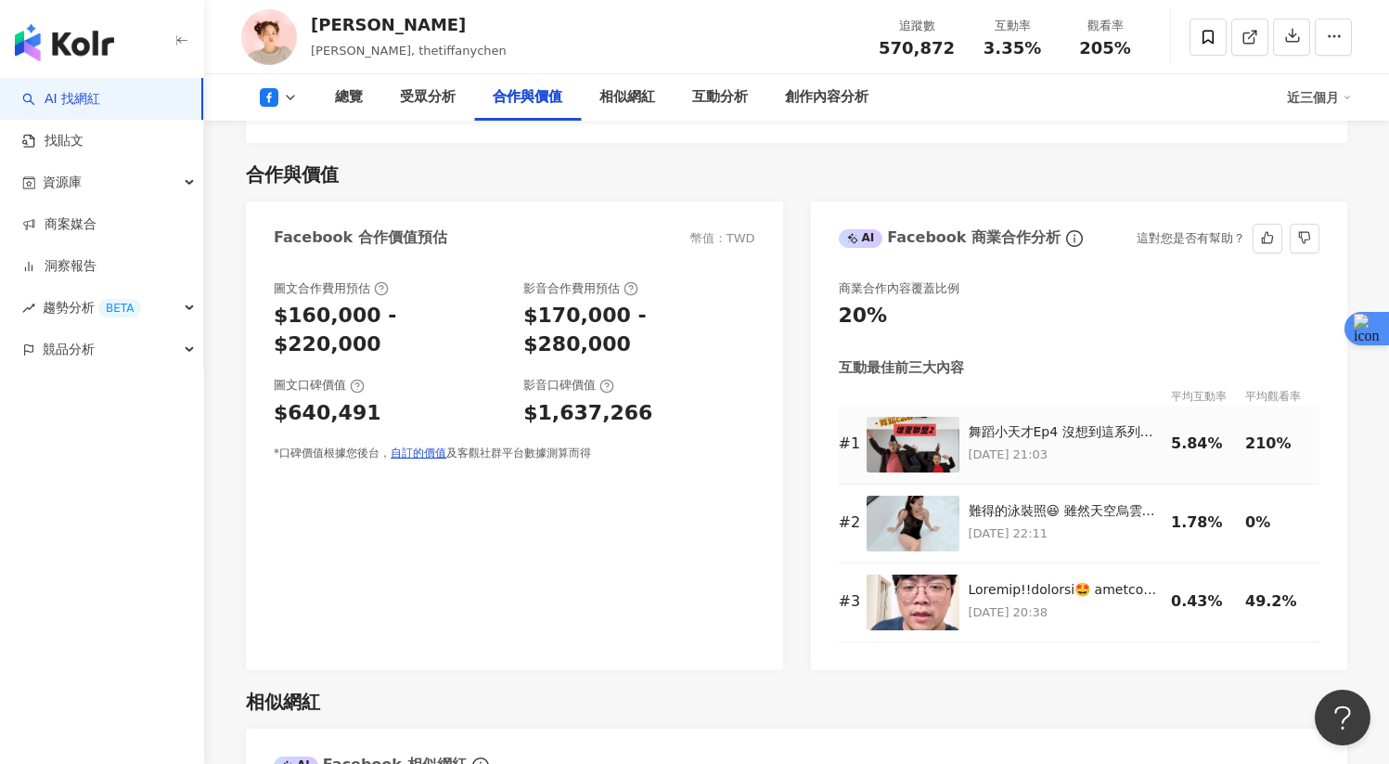
click at [1077, 460] on p "[DATE] 21:03" at bounding box center [1066, 454] width 194 height 20
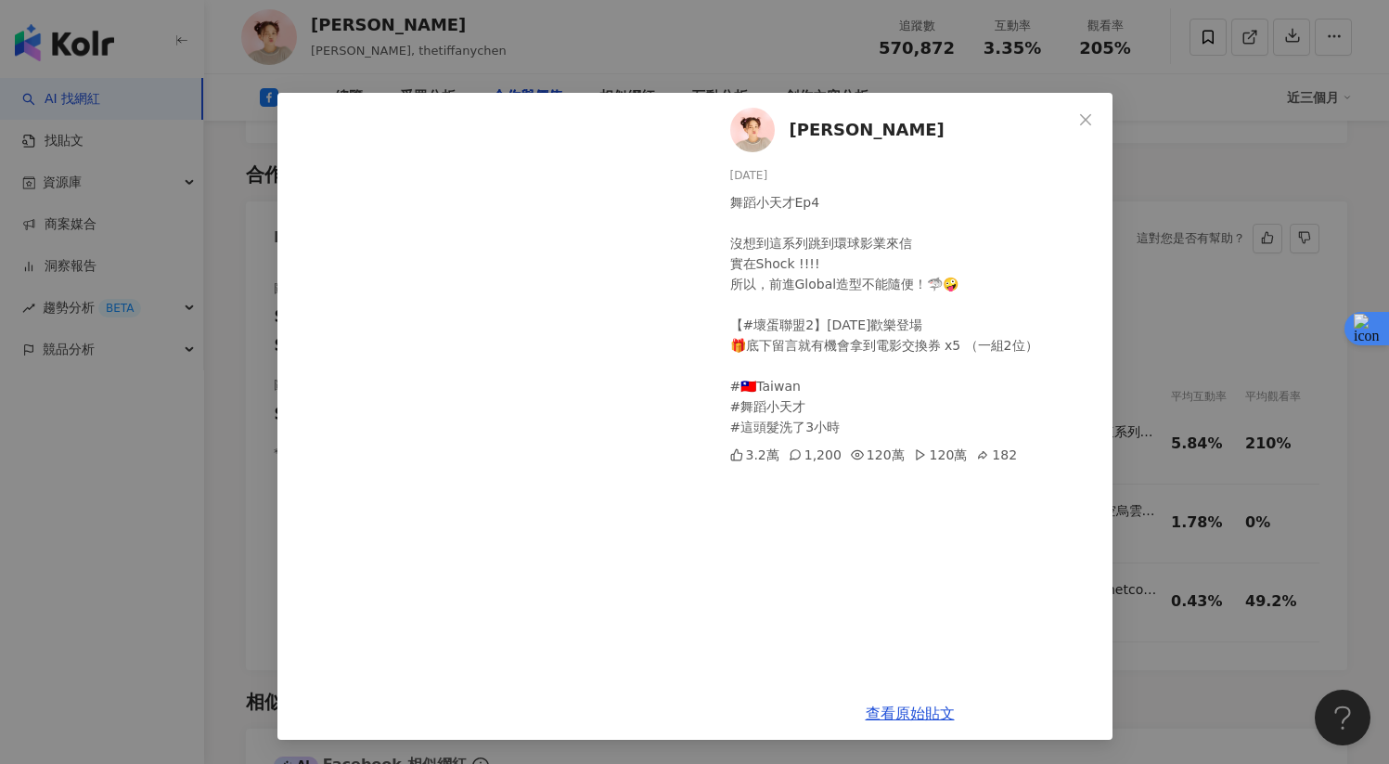
click at [1142, 405] on div "[PERSON_NAME] [DATE] 舞蹈小天才Ep4 沒想到這系列跳到環球影業來信 實在Shock !!!! 所以，前進Global造型不能隨便！🦈🤪 …" at bounding box center [694, 382] width 1389 height 764
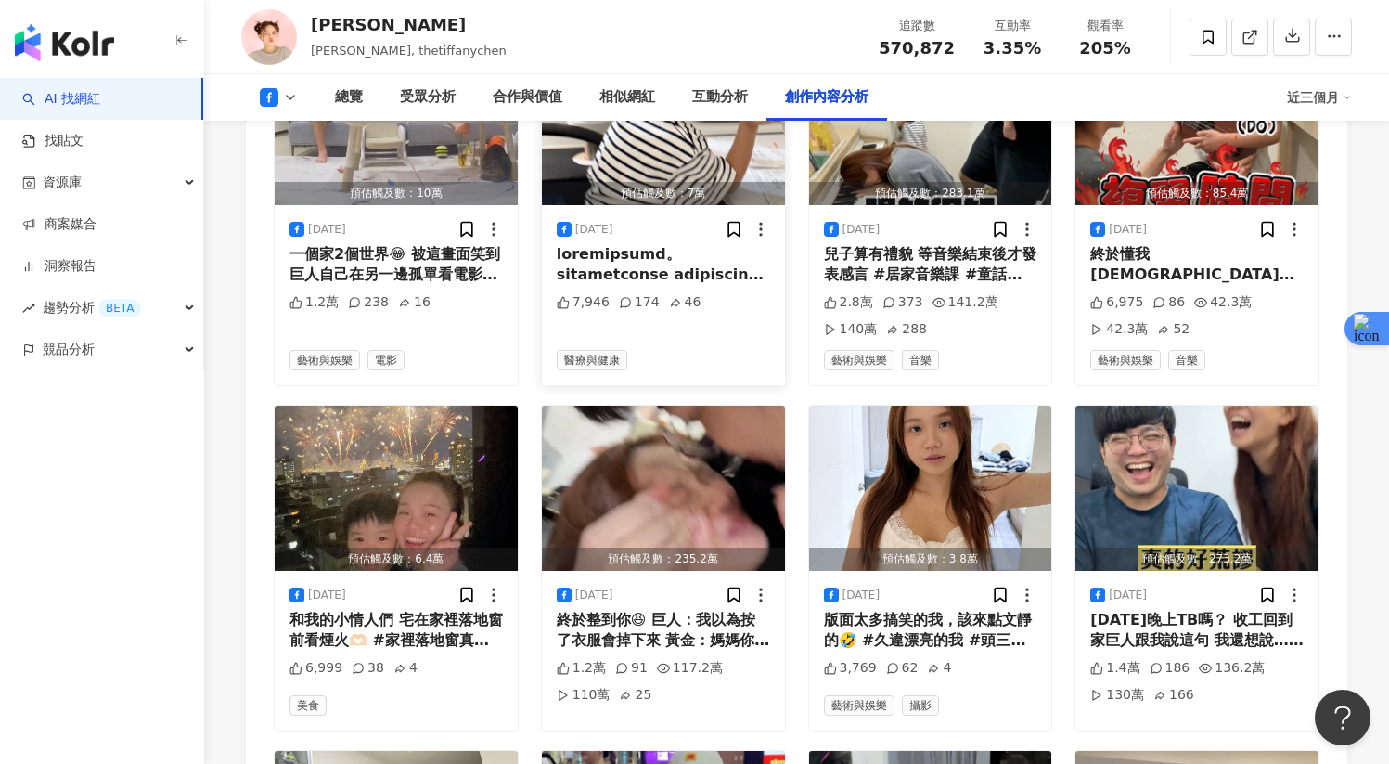
scroll to position [4844, 0]
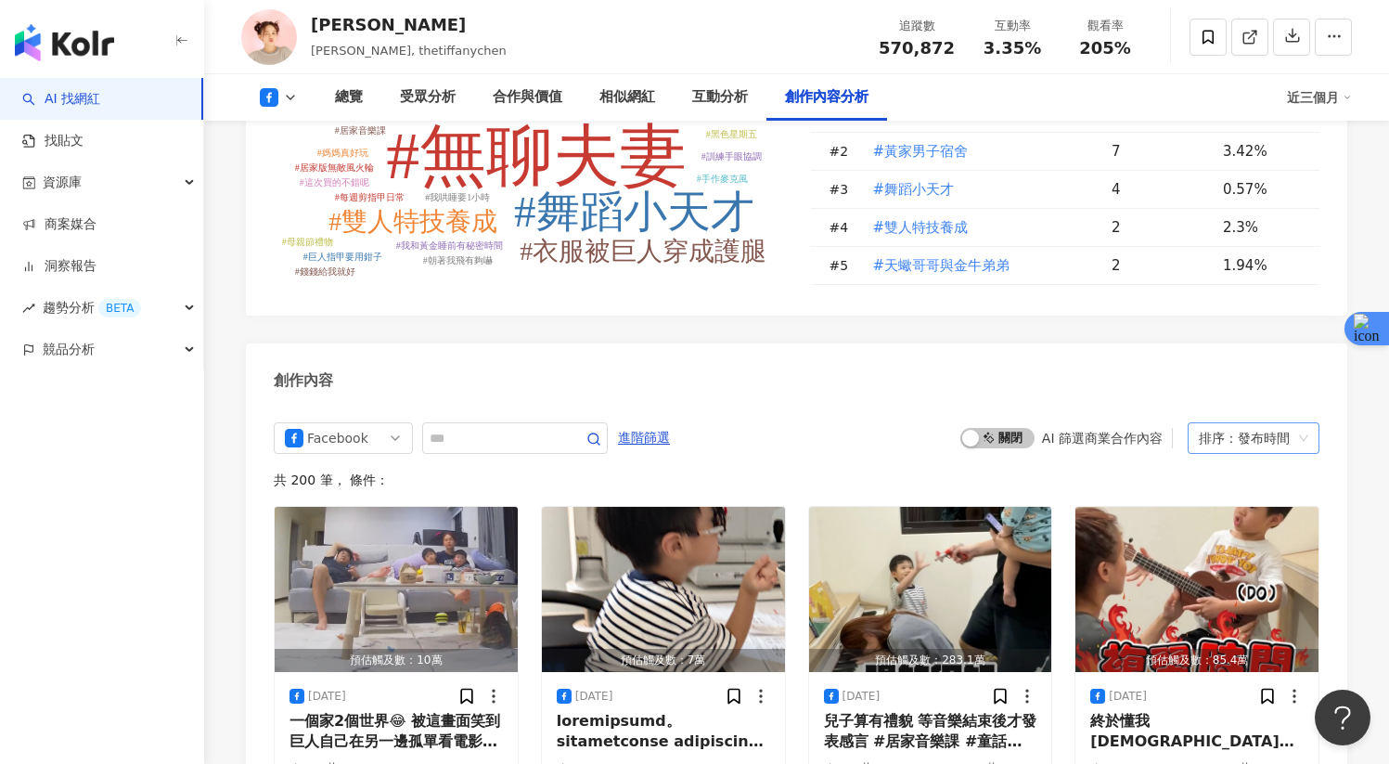
click at [1242, 451] on div "排序：發布時間" at bounding box center [1245, 438] width 93 height 30
click at [1101, 445] on div "AI 篩選商業合作內容" at bounding box center [1102, 438] width 121 height 15
click at [976, 446] on div "button" at bounding box center [970, 438] width 17 height 17
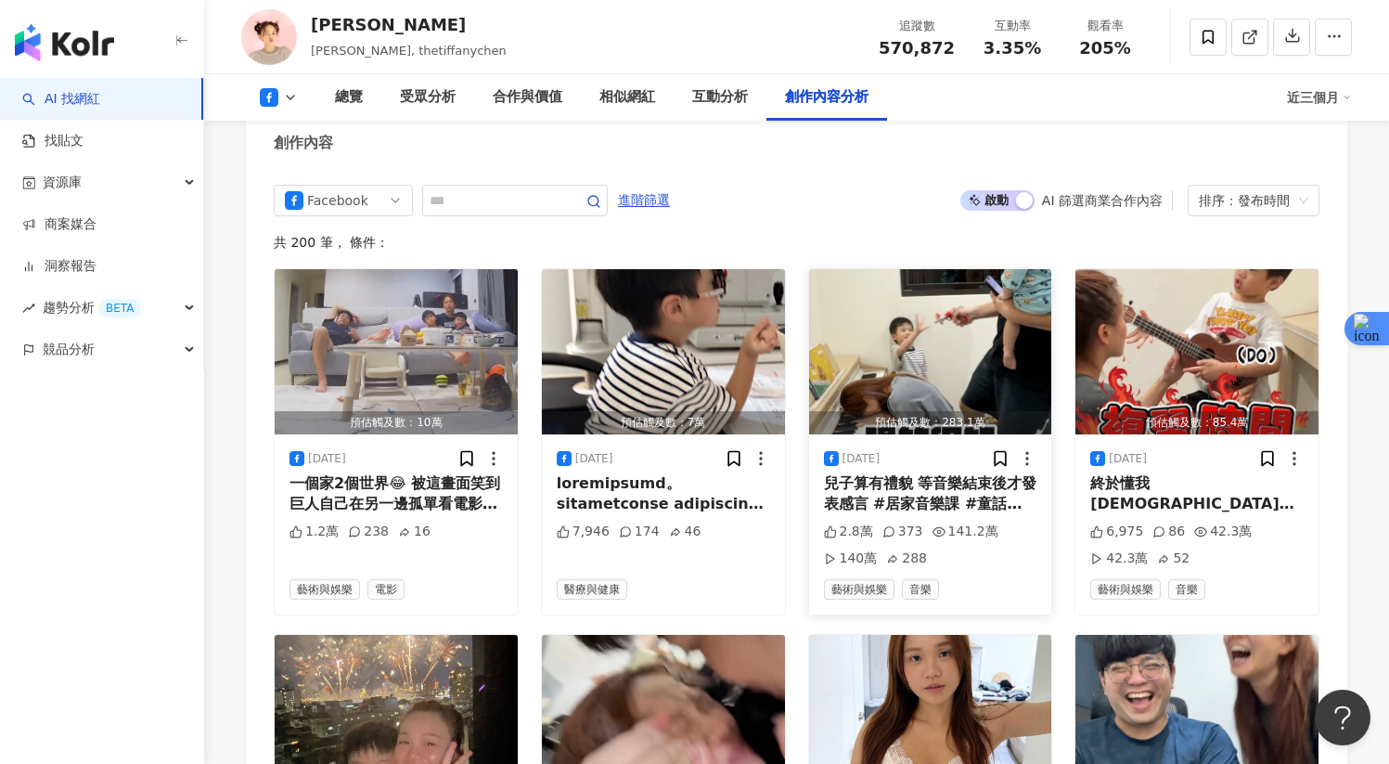
click at [1001, 451] on div "[DATE] 兒子算有禮貌 等音樂結束後才發表感言 #居家音樂課 #童話是經典必彈 #唱的很好下次別唱了兒子算有禮貌 等音樂結束後才發表感言 #居家音樂課 #…" at bounding box center [930, 524] width 243 height 180
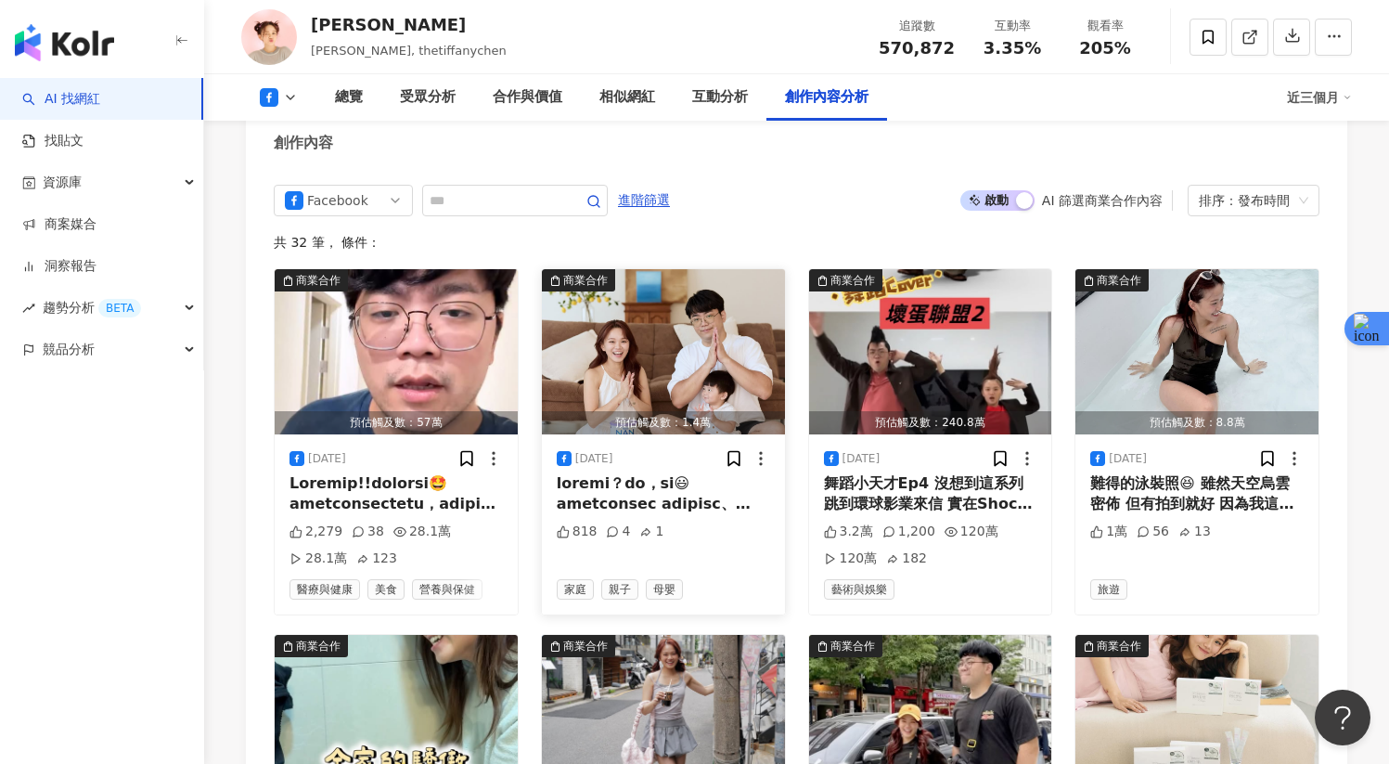
click at [691, 507] on div at bounding box center [663, 494] width 213 height 42
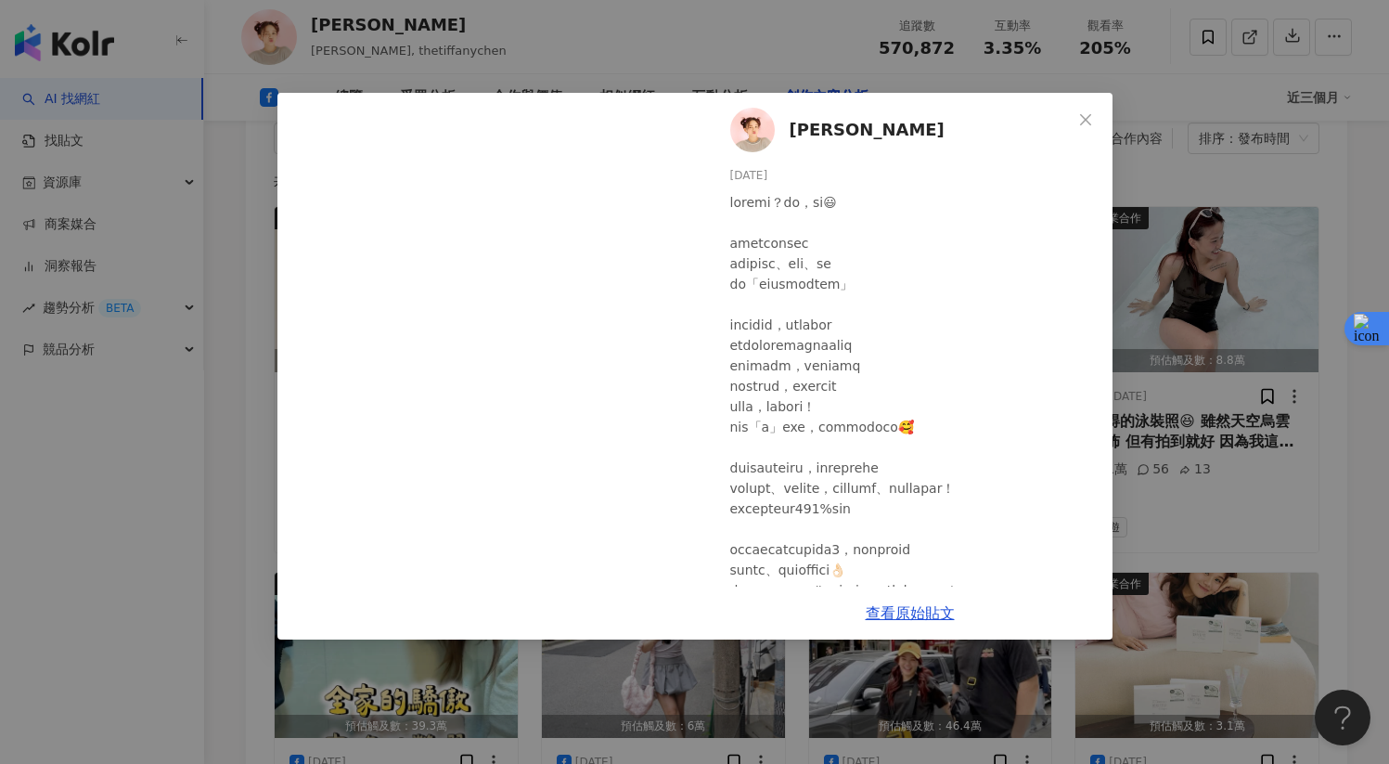
scroll to position [5140, 0]
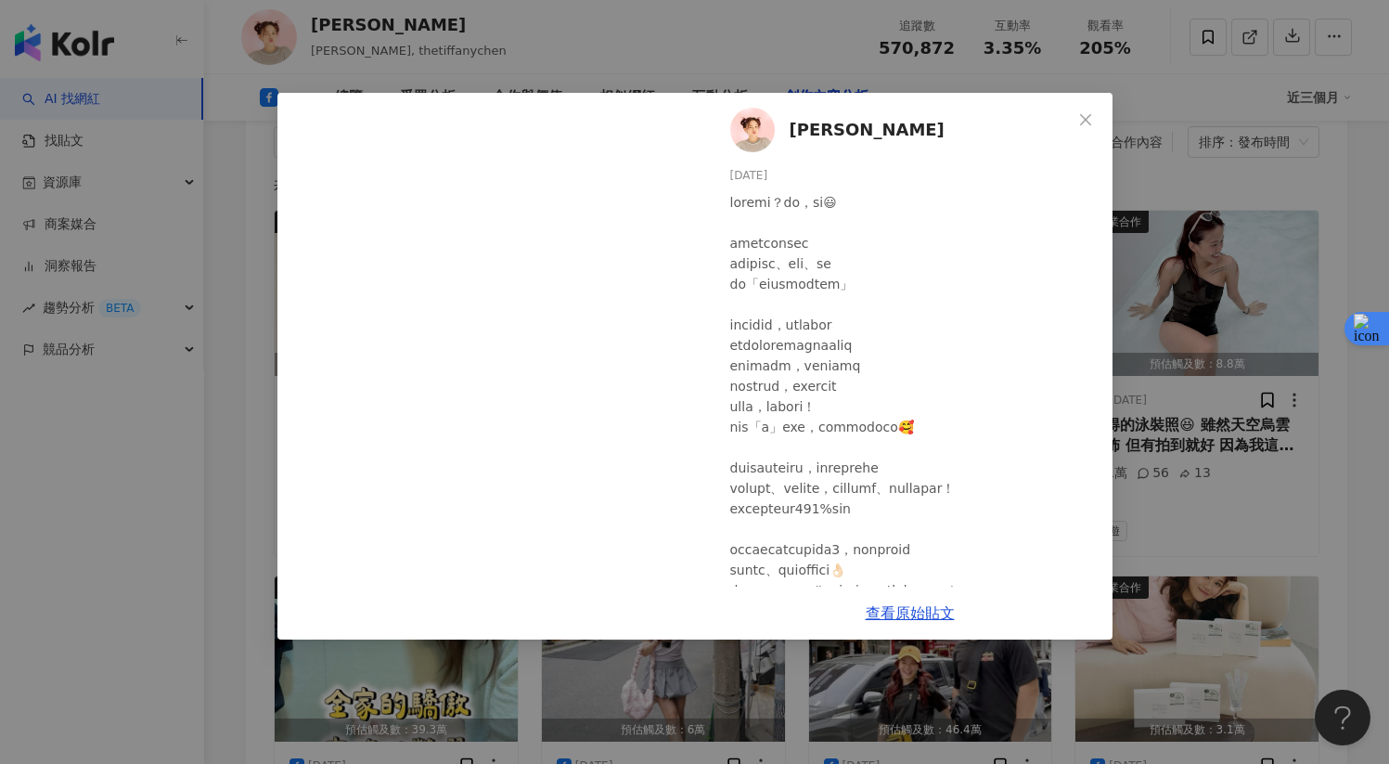
click at [768, 53] on div "[PERSON_NAME] [DATE] 818 4 1 查看原始貼文" at bounding box center [694, 382] width 1389 height 764
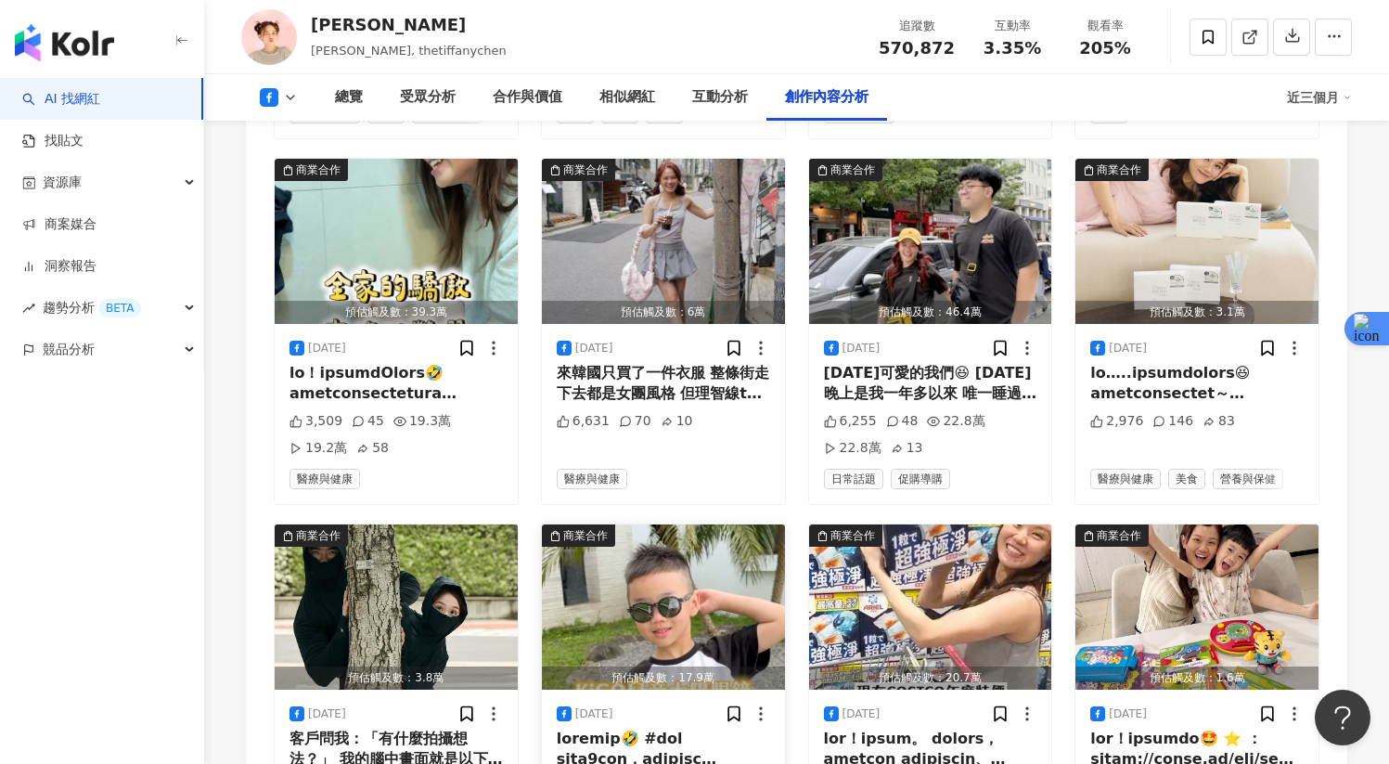
scroll to position [5839, 0]
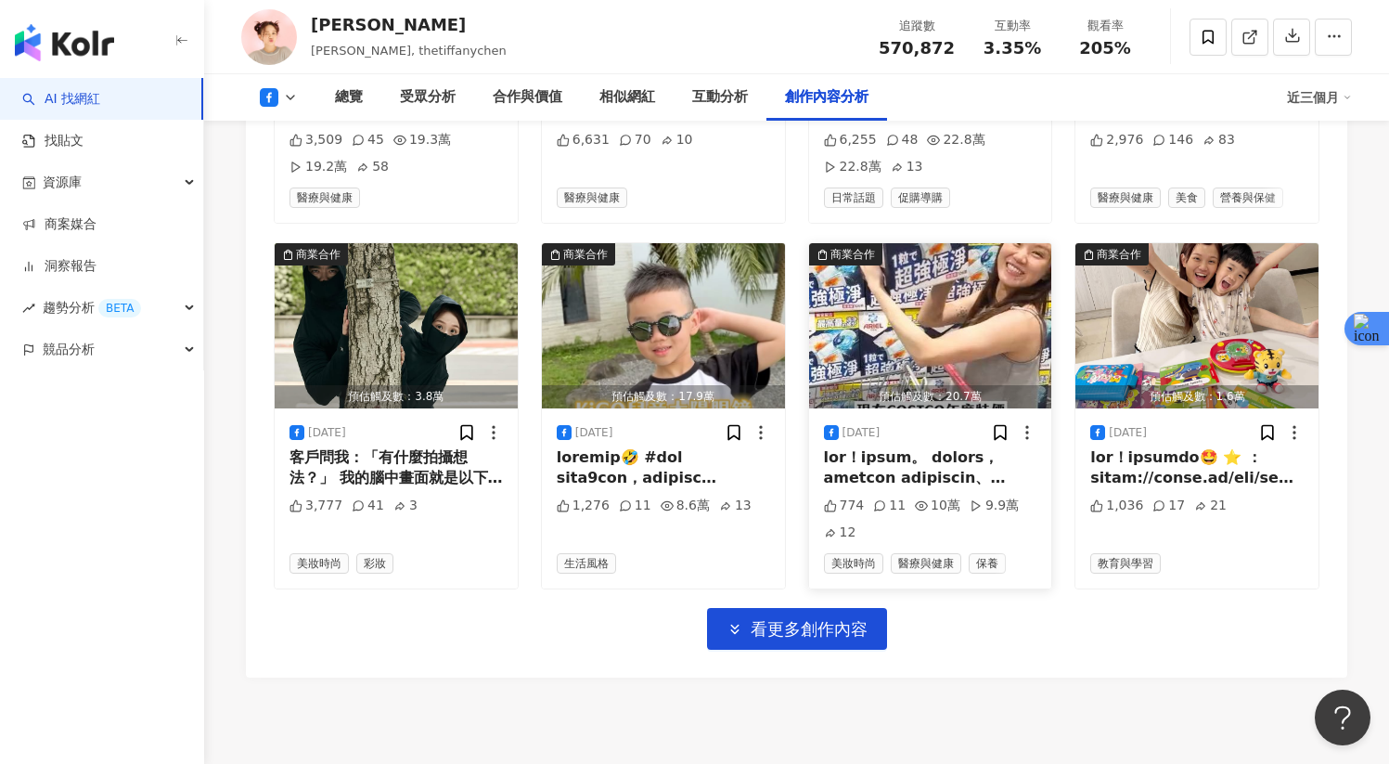
click at [898, 489] on div at bounding box center [930, 468] width 213 height 42
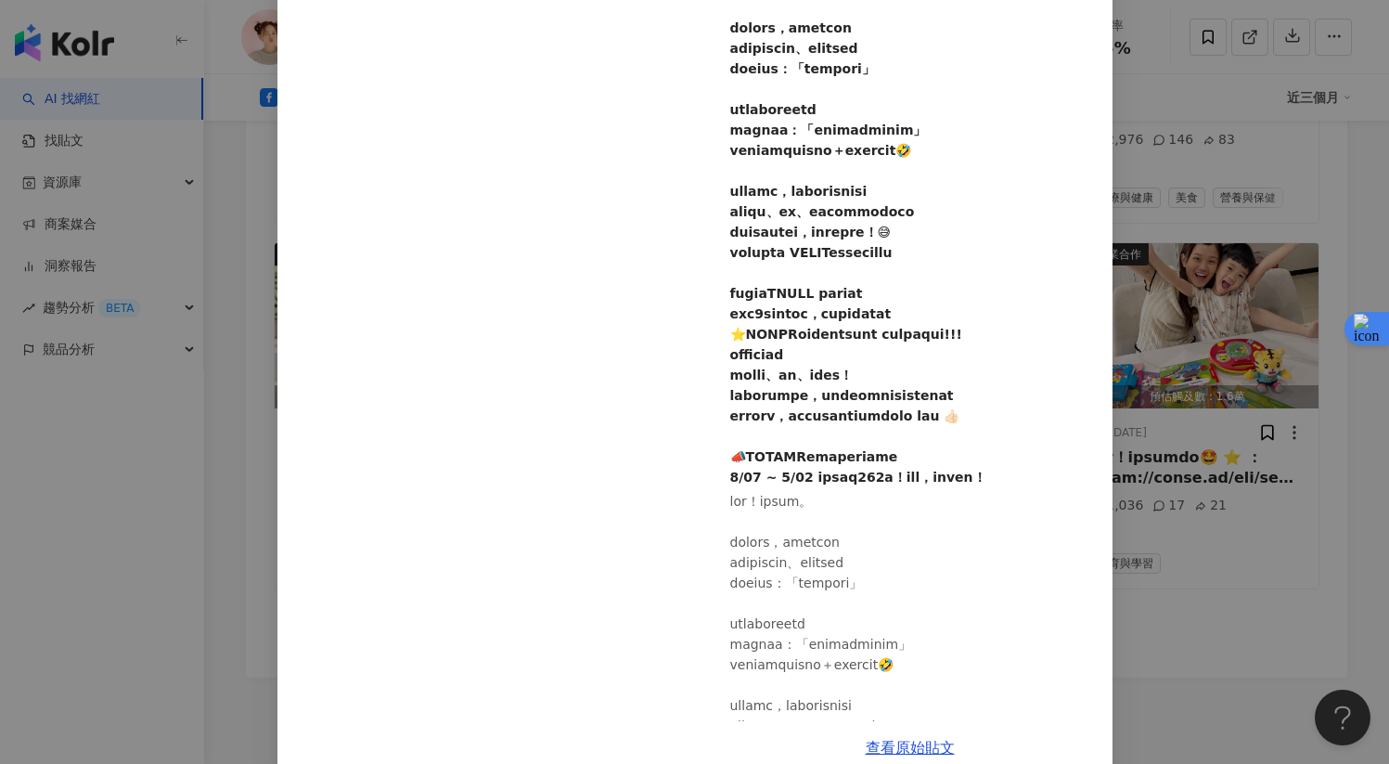
scroll to position [211, 0]
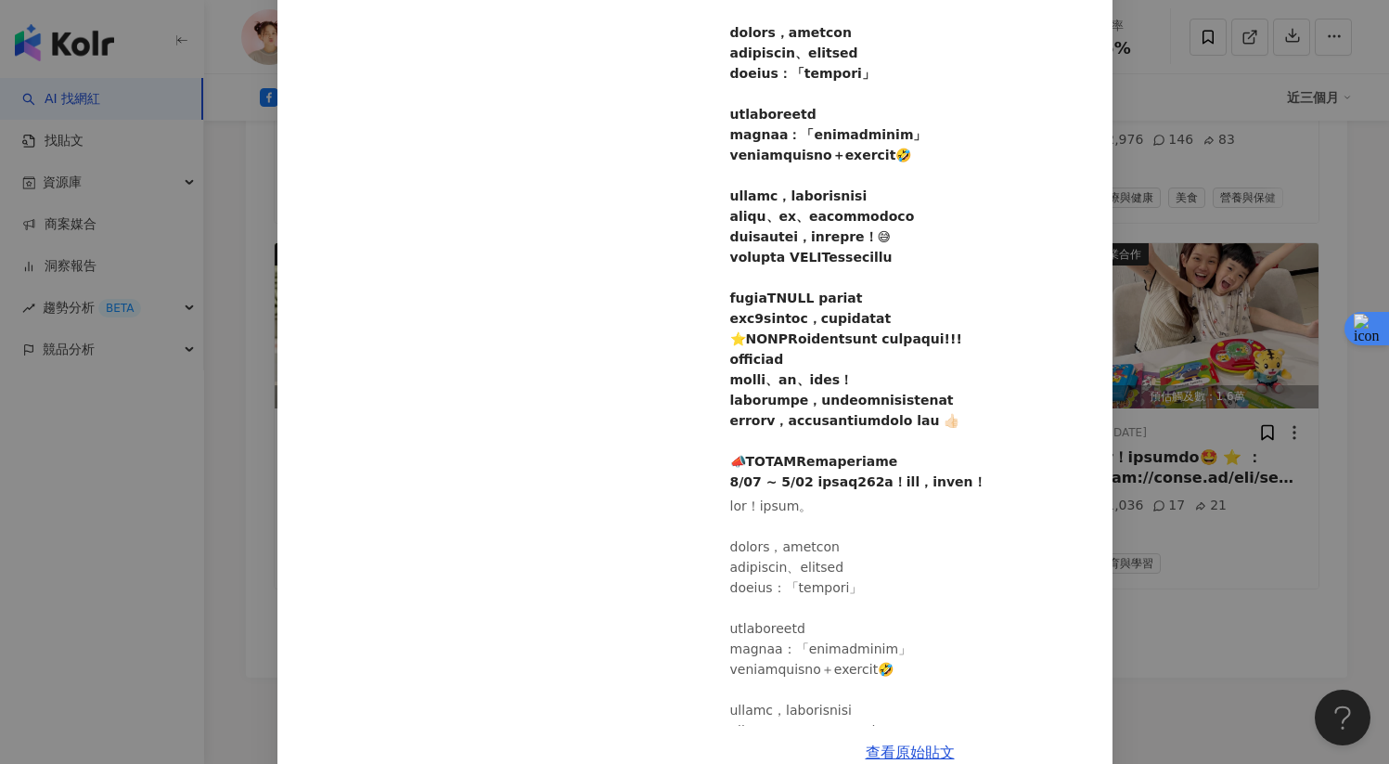
click at [1204, 431] on div "[PERSON_NAME] [DATE] 774 11 10萬 9.9萬 12 查看原始貼文" at bounding box center [694, 382] width 1389 height 764
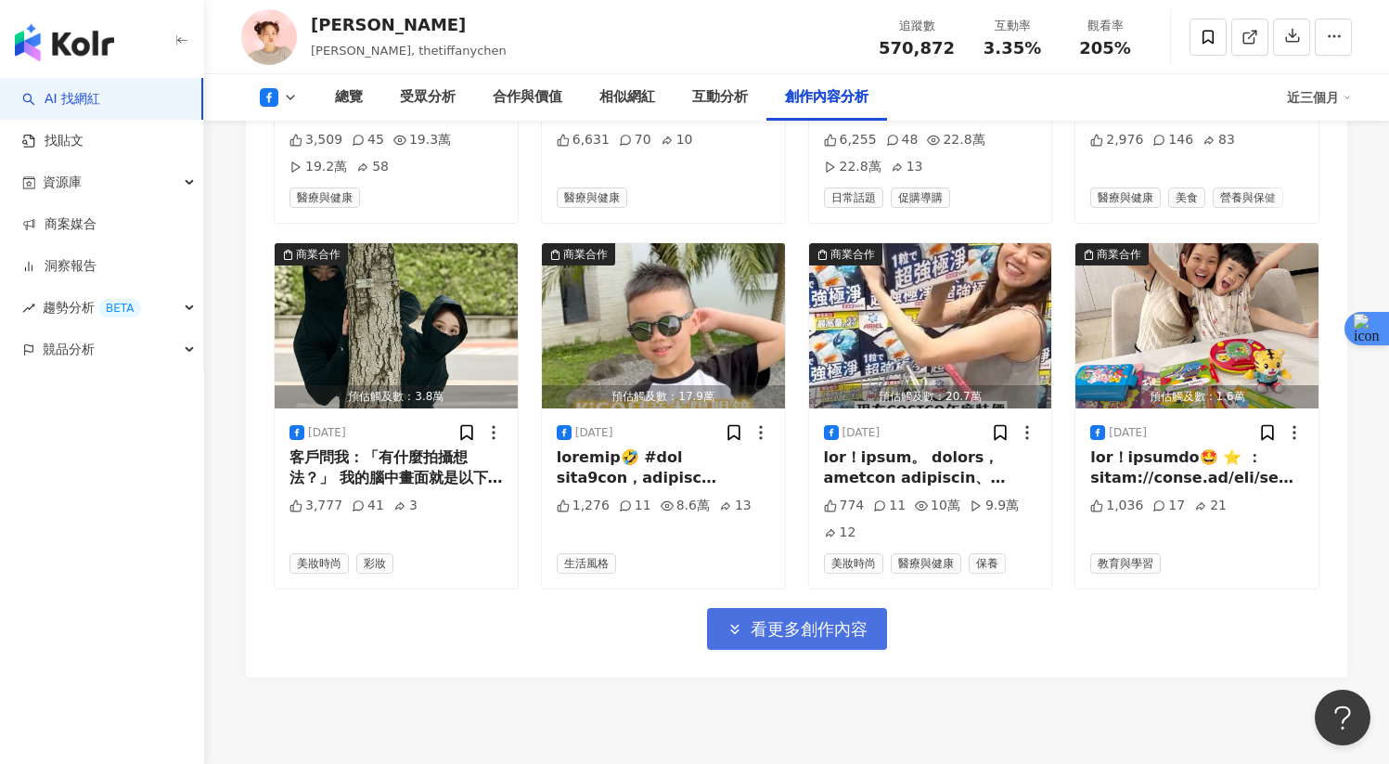
click at [841, 639] on span "看更多創作內容" at bounding box center [809, 629] width 117 height 20
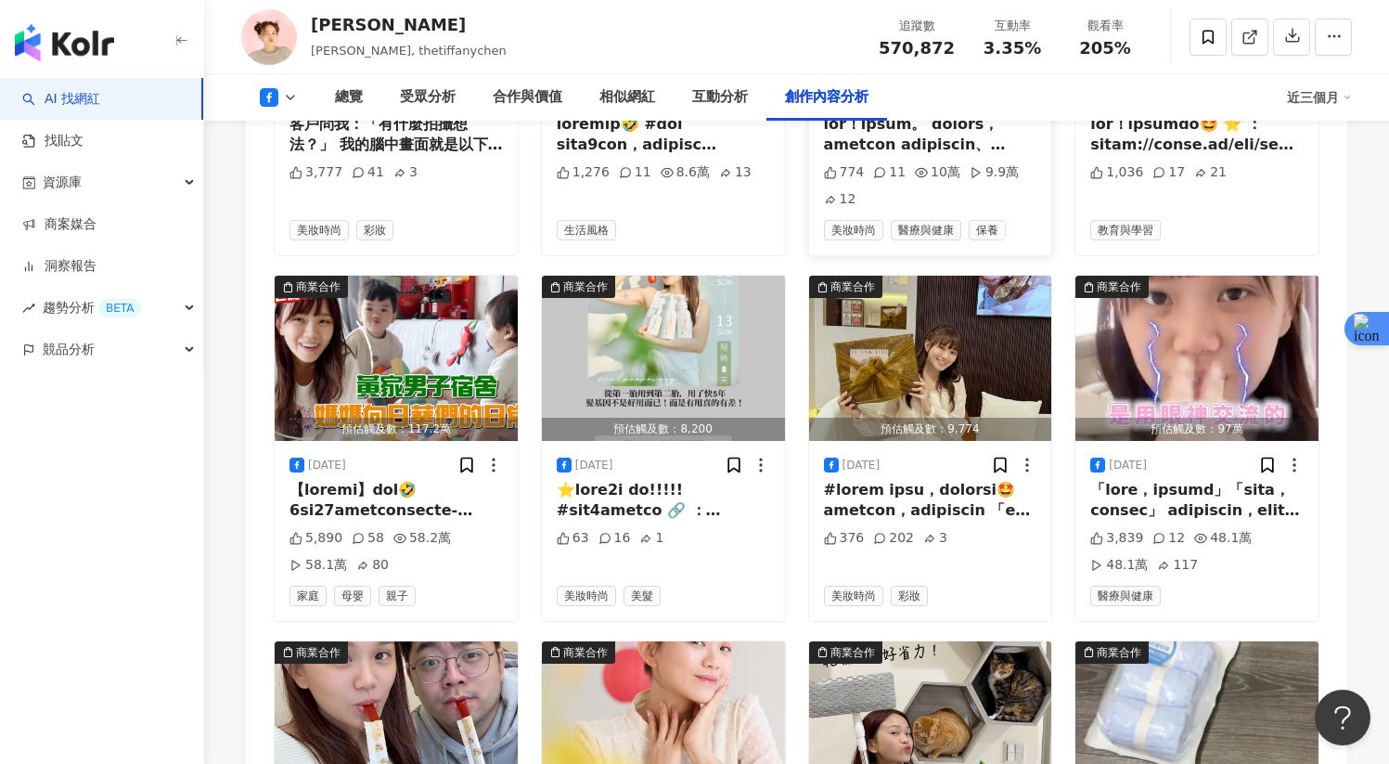
scroll to position [6271, 0]
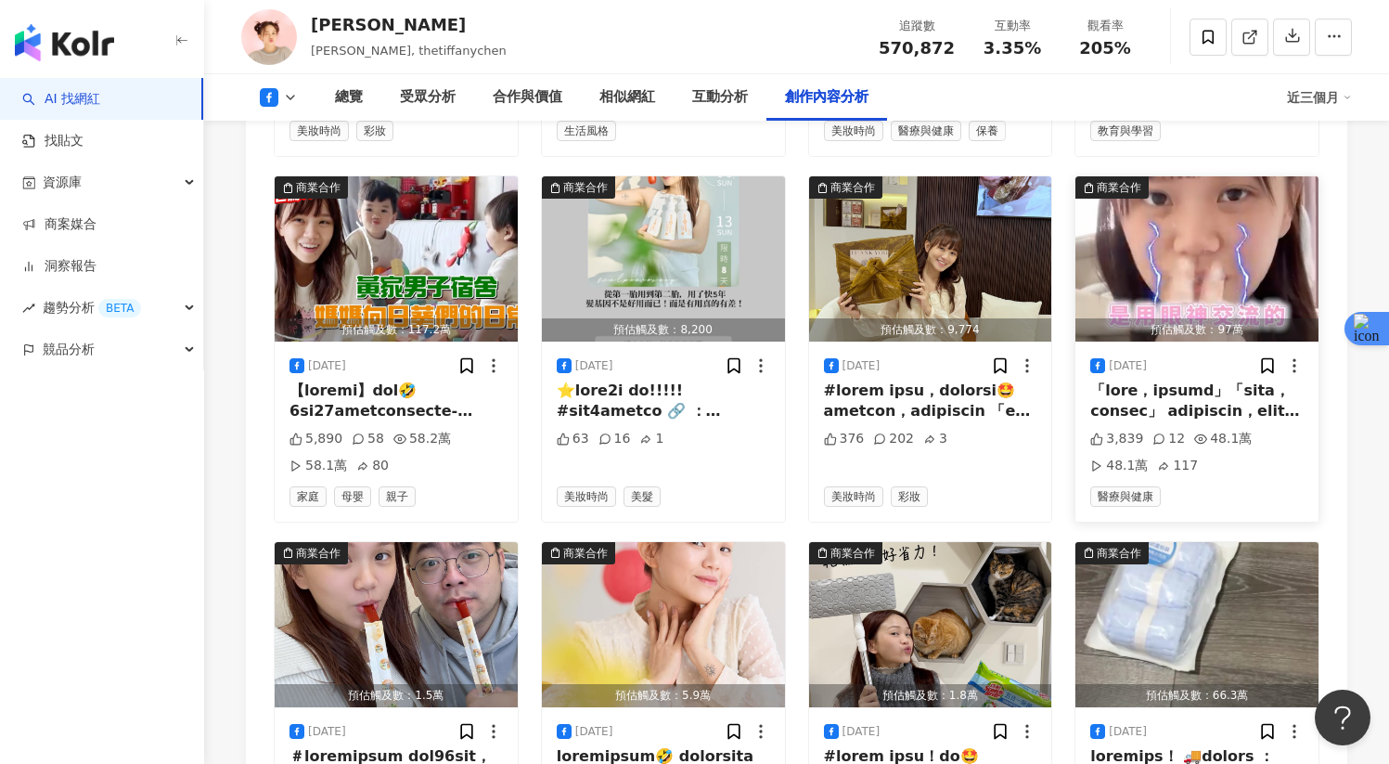
click at [1185, 422] on div at bounding box center [1196, 401] width 213 height 42
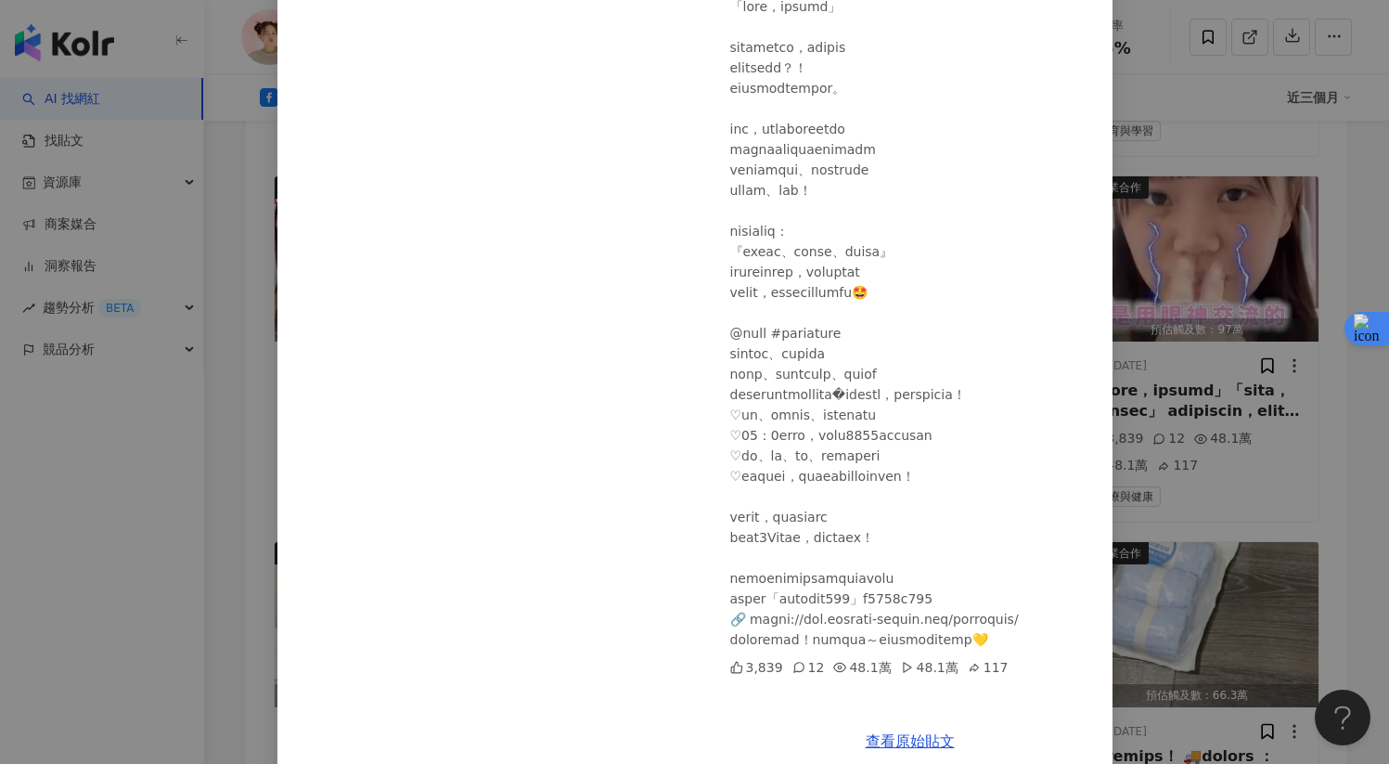
scroll to position [246, 0]
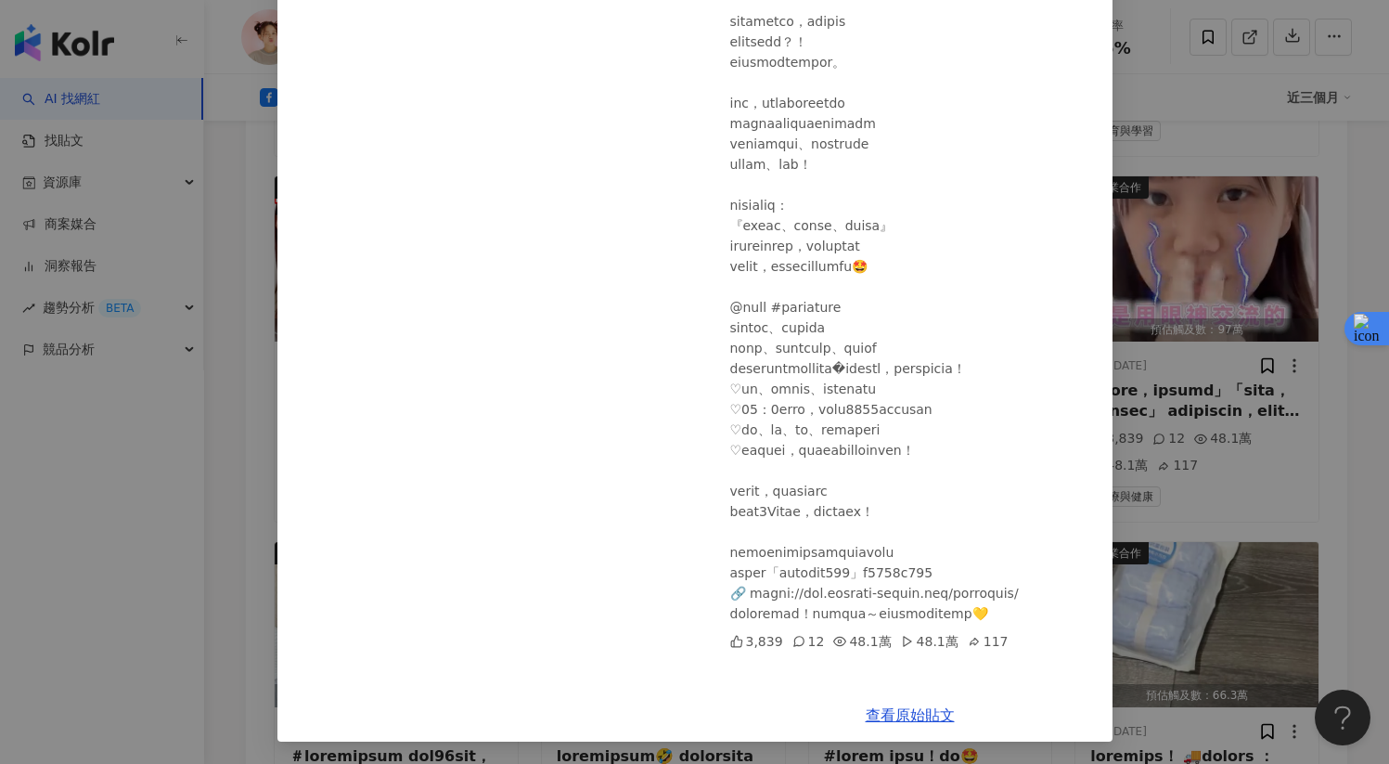
click at [1214, 429] on div "[PERSON_NAME] [DATE] 「朋友越多，不一定是好事」 3,839 12 48.1萬 48.1萬 117 查看原始貼文" at bounding box center [694, 382] width 1389 height 764
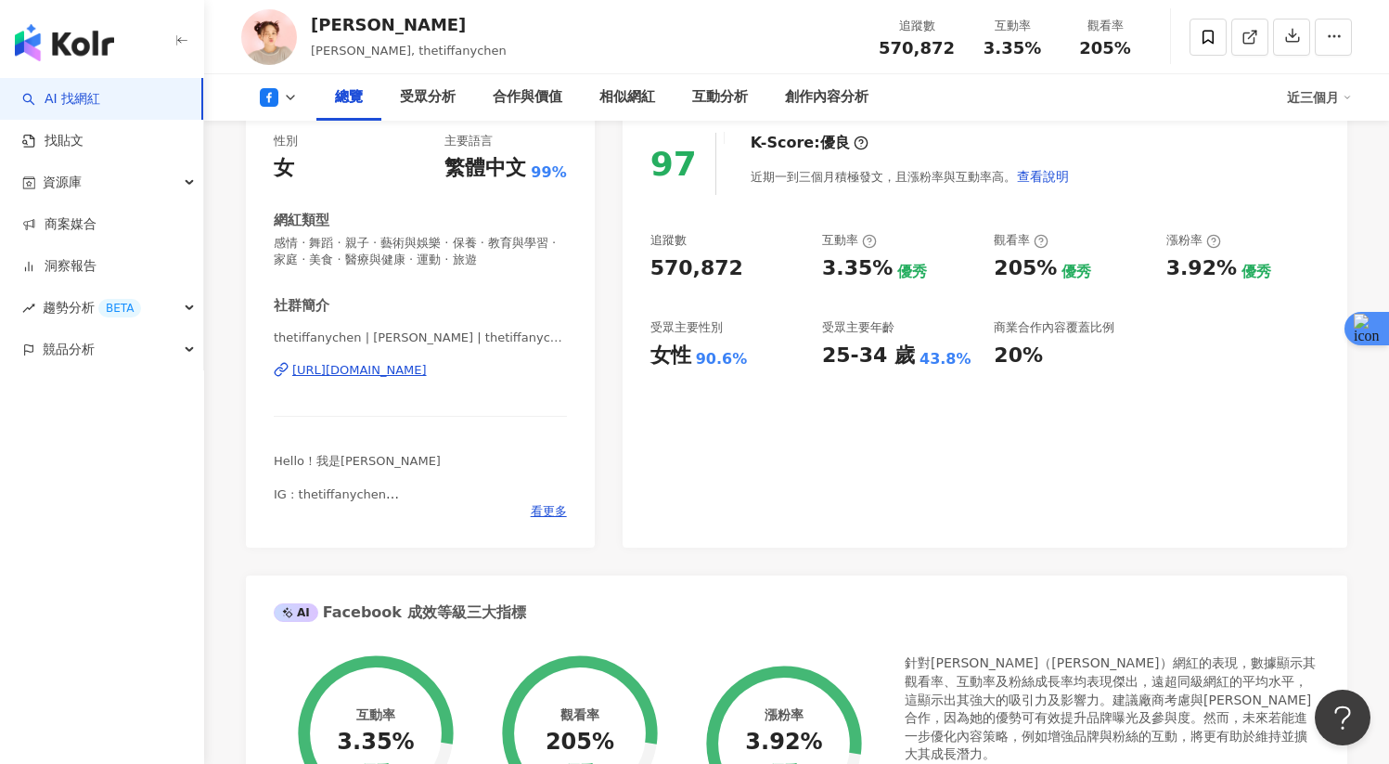
scroll to position [0, 0]
